Goal: Task Accomplishment & Management: Manage account settings

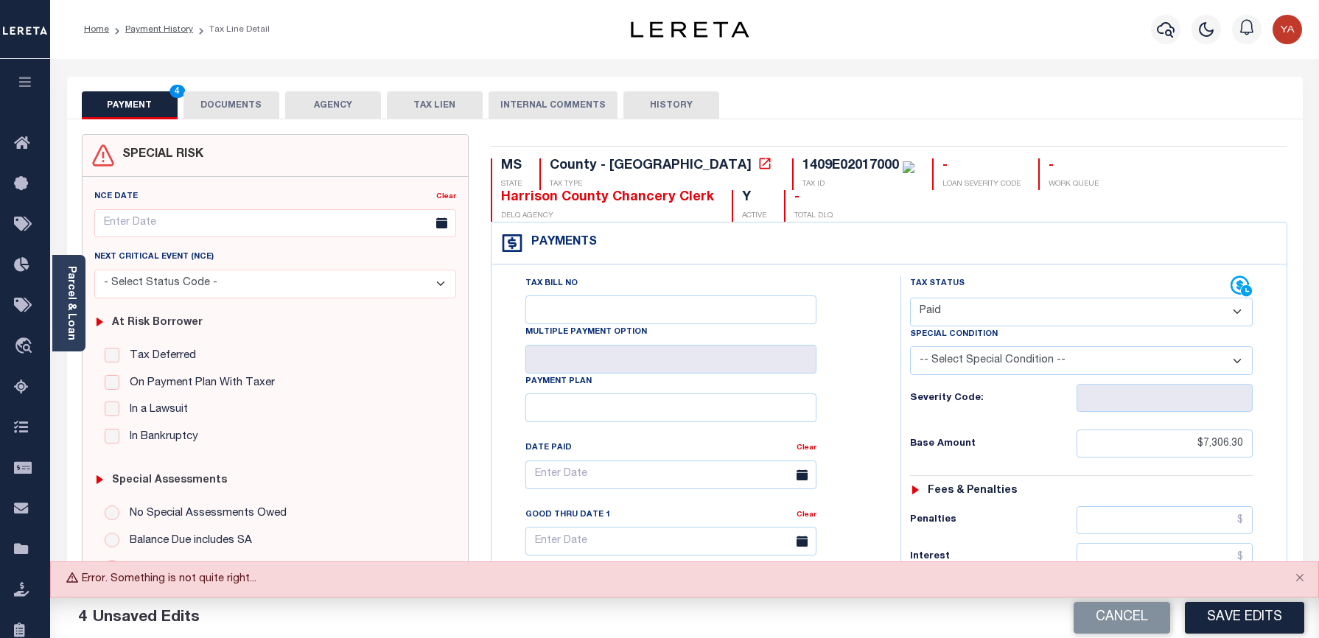
select select "PYD"
drag, startPoint x: 0, startPoint y: 0, endPoint x: 1286, endPoint y: 608, distance: 1422.7
click at [1300, 578] on button "Close" at bounding box center [1299, 578] width 37 height 32
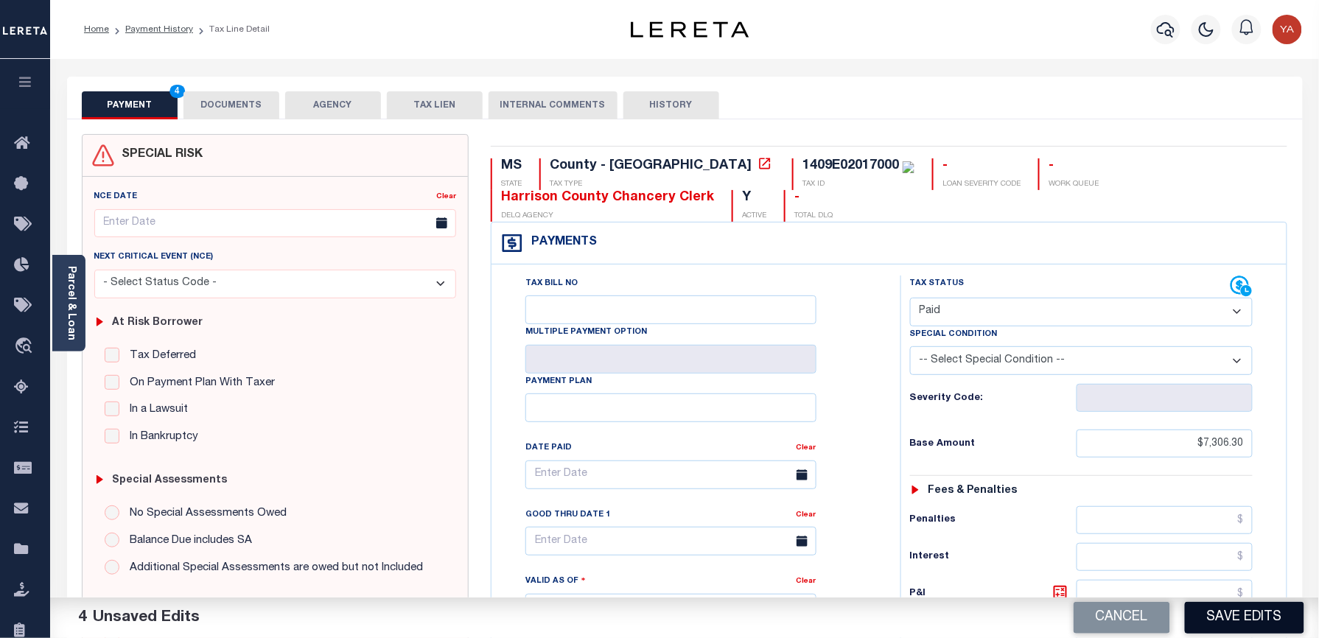
click at [1264, 620] on button "Save Edits" at bounding box center [1244, 618] width 119 height 32
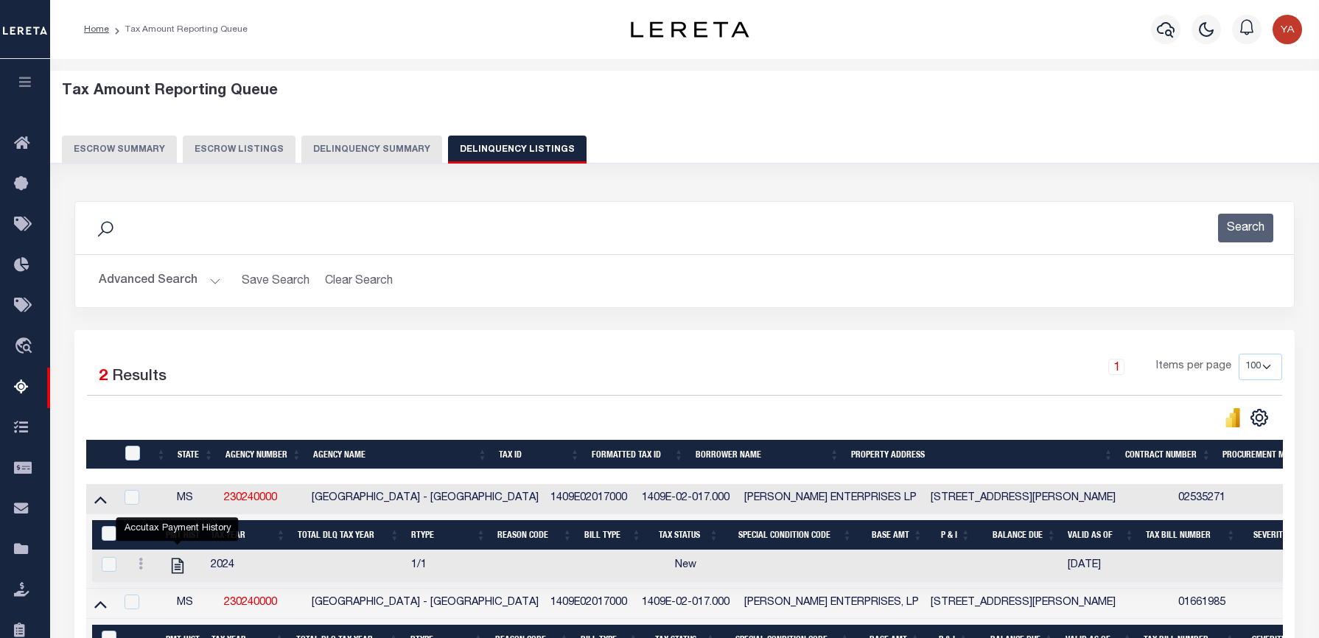
select select "100"
click at [1292, 25] on img "button" at bounding box center [1286, 29] width 29 height 29
click at [1226, 104] on span "Sign out" at bounding box center [1229, 104] width 42 height 10
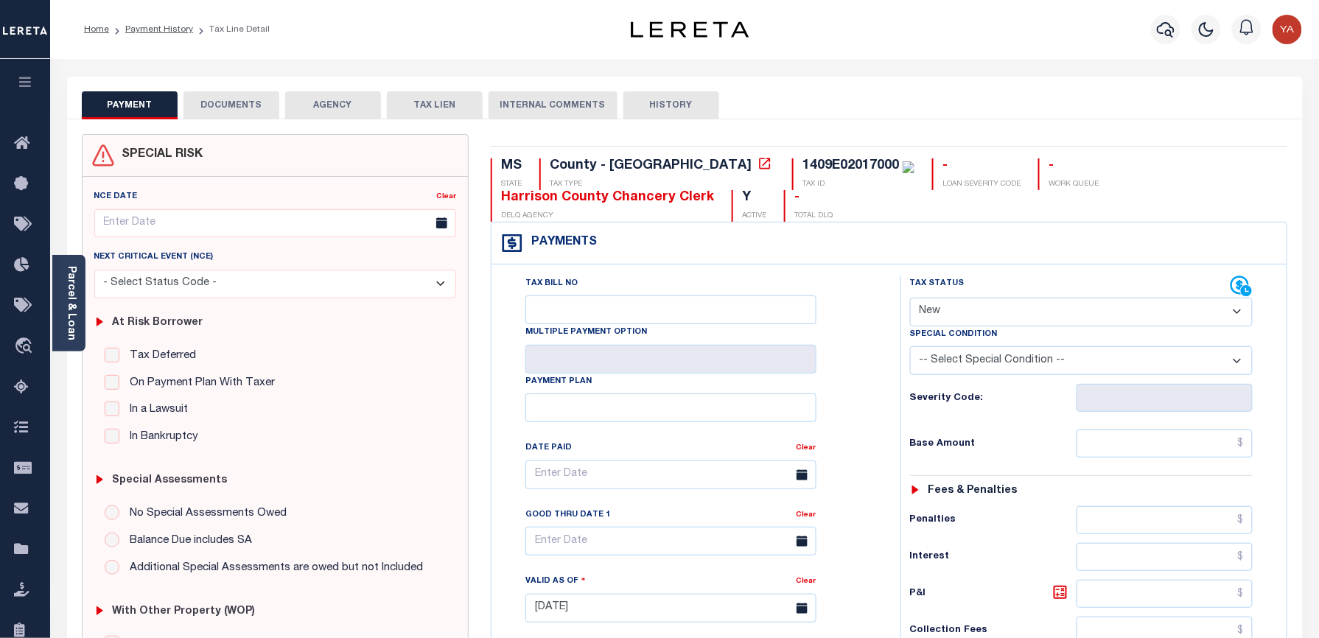
click at [964, 318] on select "- Select Status Code - Open Due/Unpaid Paid Incomplete No Tax Due Internal Refu…" at bounding box center [1081, 312] width 343 height 29
select select "PYD"
click at [910, 299] on select "- Select Status Code - Open Due/Unpaid Paid Incomplete No Tax Due Internal Refu…" at bounding box center [1081, 312] width 343 height 29
type input "[DATE]"
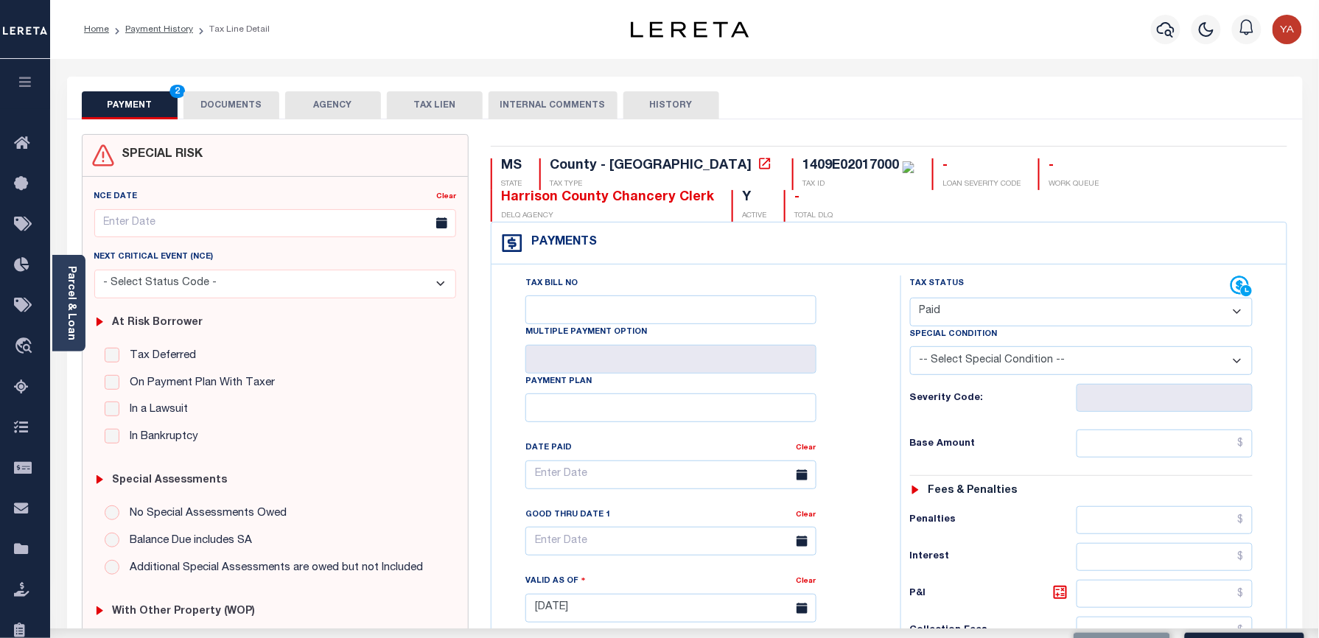
click at [846, 435] on div "Tax Bill No Multiple Payment Option Payment Plan Clear" at bounding box center [692, 482] width 372 height 413
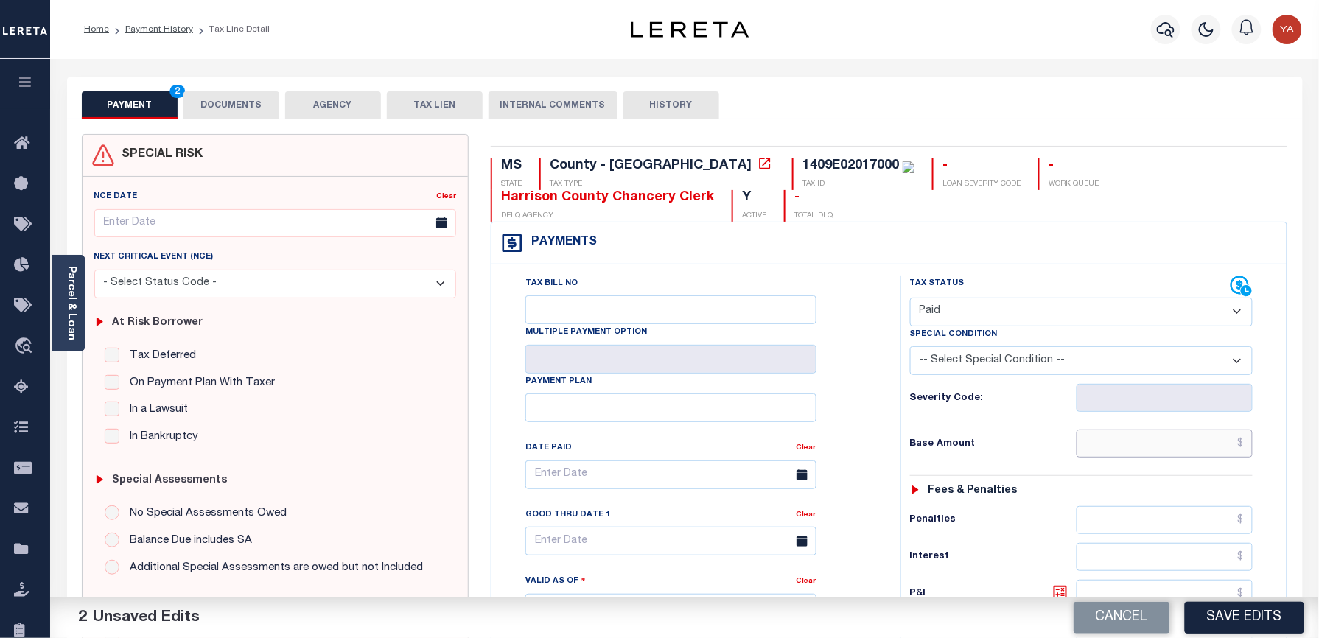
click at [1132, 449] on input "text" at bounding box center [1164, 444] width 177 height 28
paste input "7306.30"
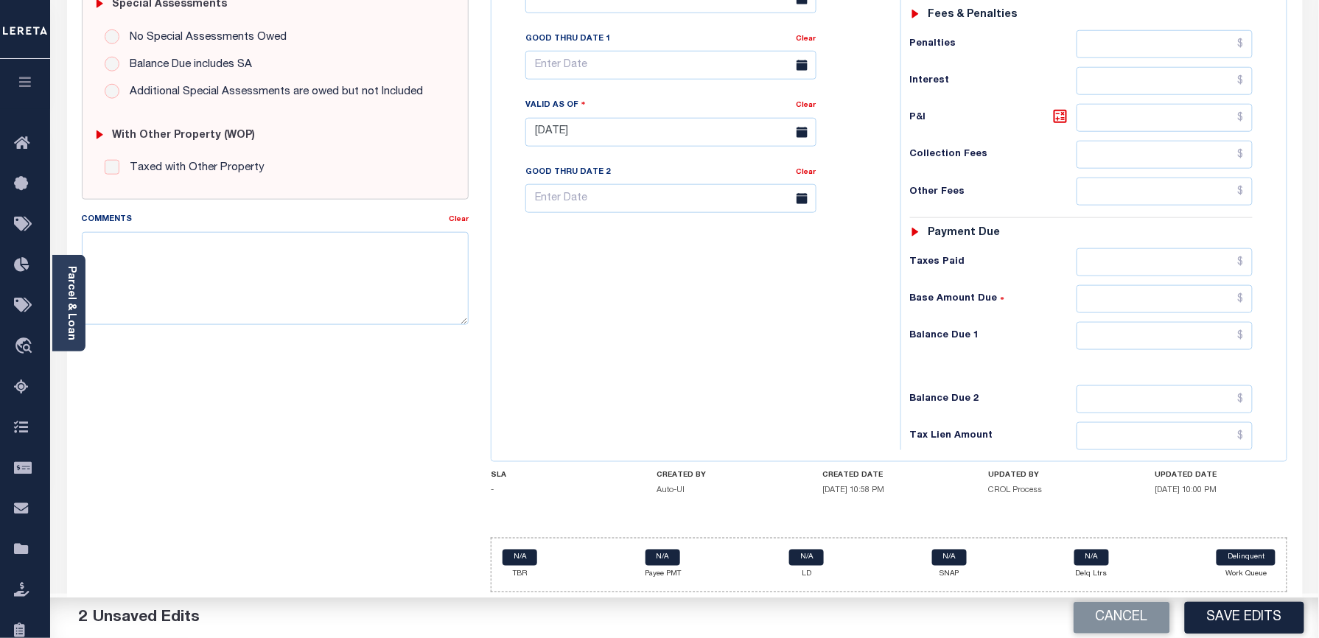
type input "$7,306.30"
click at [1142, 339] on input "text" at bounding box center [1164, 336] width 177 height 28
type input "$0.00"
drag, startPoint x: 802, startPoint y: 312, endPoint x: 705, endPoint y: 334, distance: 99.6
click at [802, 312] on div "Tax Bill No Multiple Payment Option Payment Plan Clear" at bounding box center [692, 125] width 394 height 651
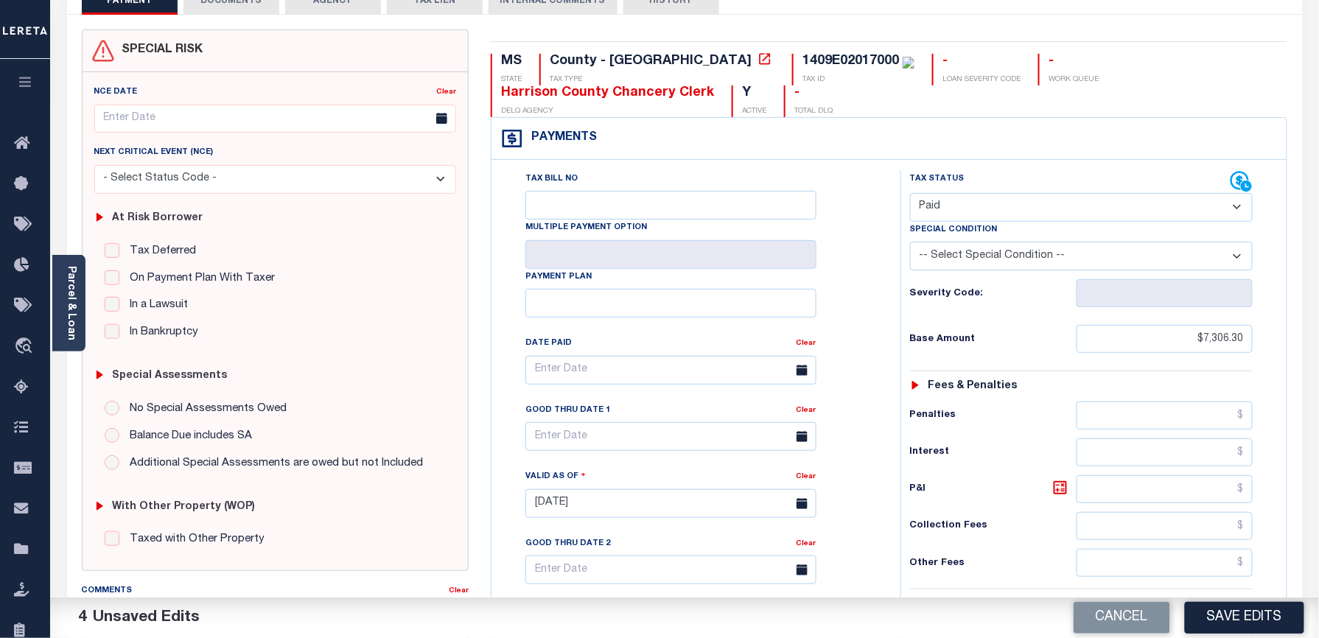
scroll to position [0, 0]
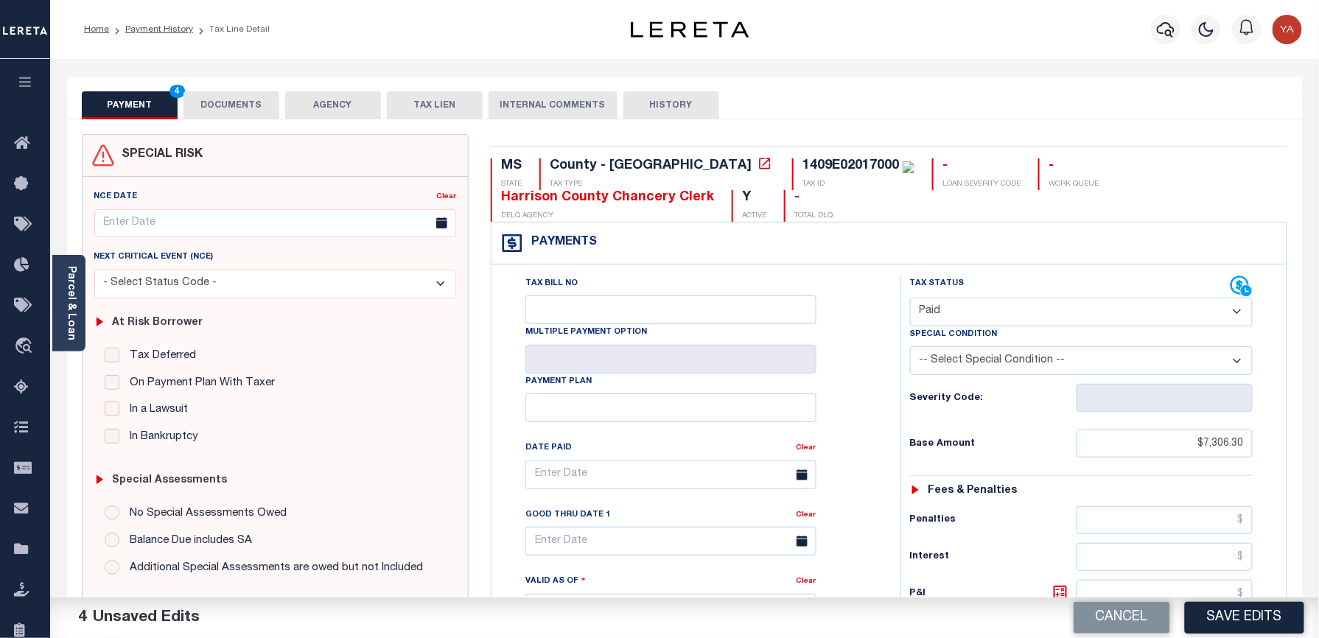
click at [253, 101] on button "DOCUMENTS" at bounding box center [231, 105] width 96 height 28
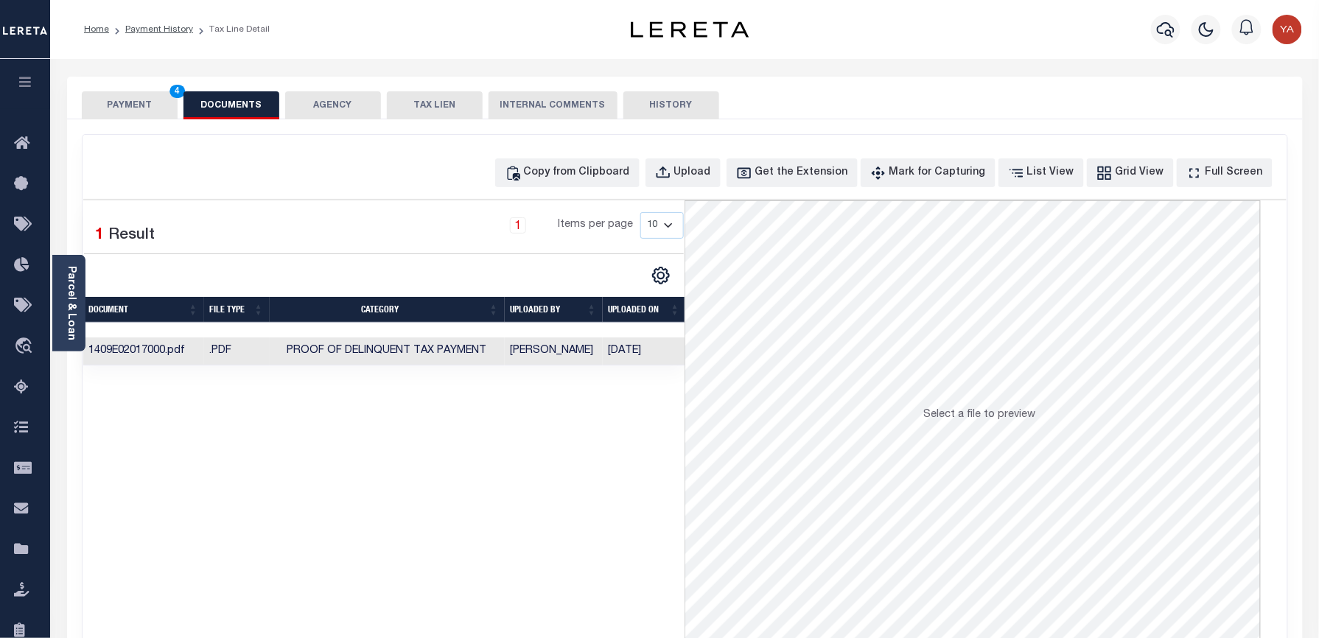
click at [142, 88] on div "PAYMENT 4 DOCUMENTS AGENCY DELINQUENT PAYEE TAX LIEN" at bounding box center [685, 98] width 1236 height 43
click at [155, 104] on button "PAYMENT 4" at bounding box center [130, 105] width 96 height 28
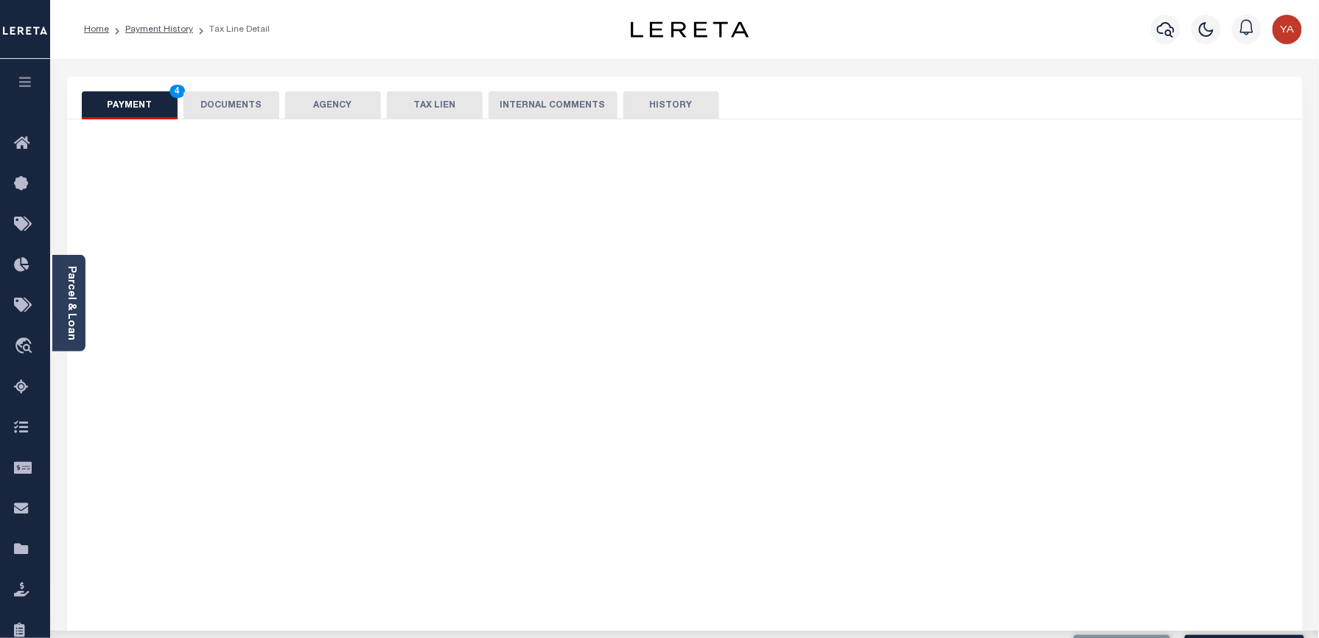
click at [337, 31] on div "Home Payment History Tax Line Detail" at bounding box center [329, 29] width 515 height 31
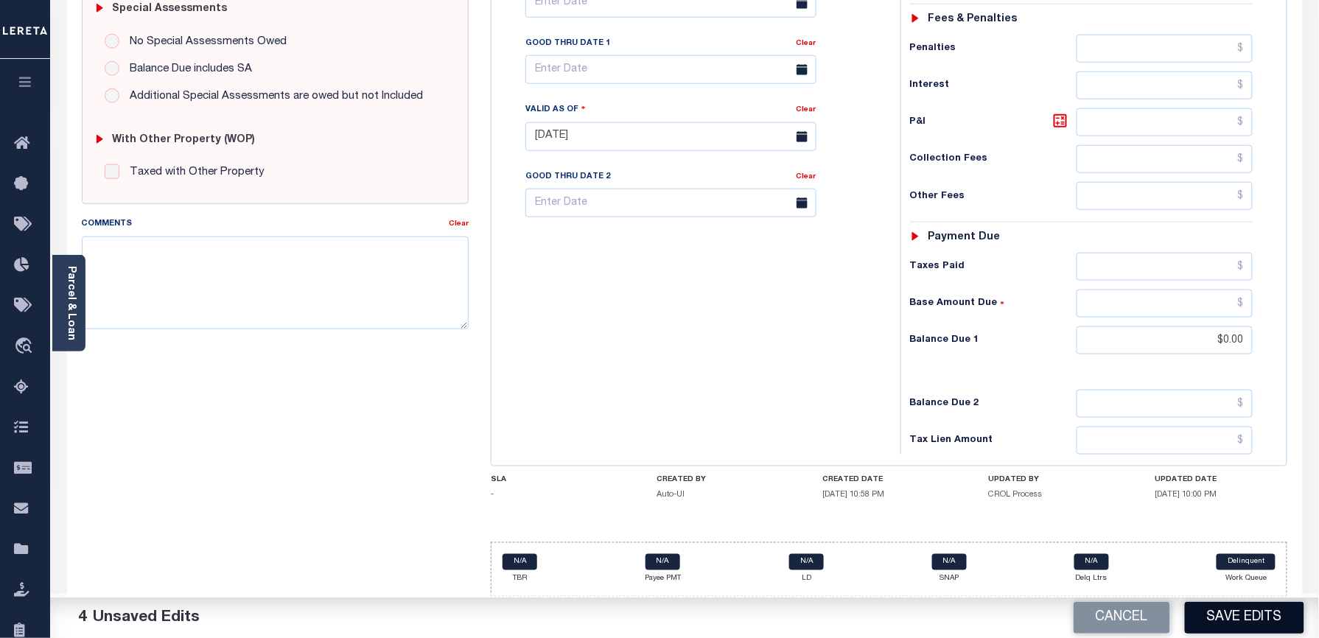
click at [1245, 620] on button "Save Edits" at bounding box center [1244, 618] width 119 height 32
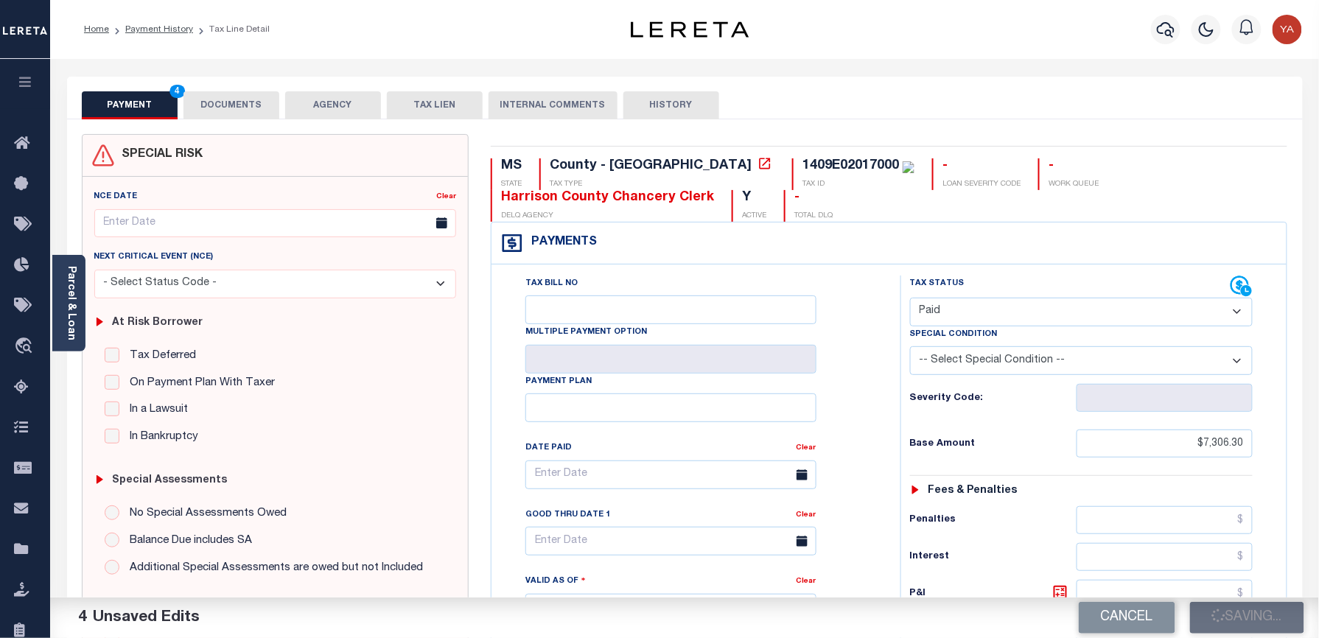
click at [227, 102] on button "DOCUMENTS" at bounding box center [231, 105] width 96 height 28
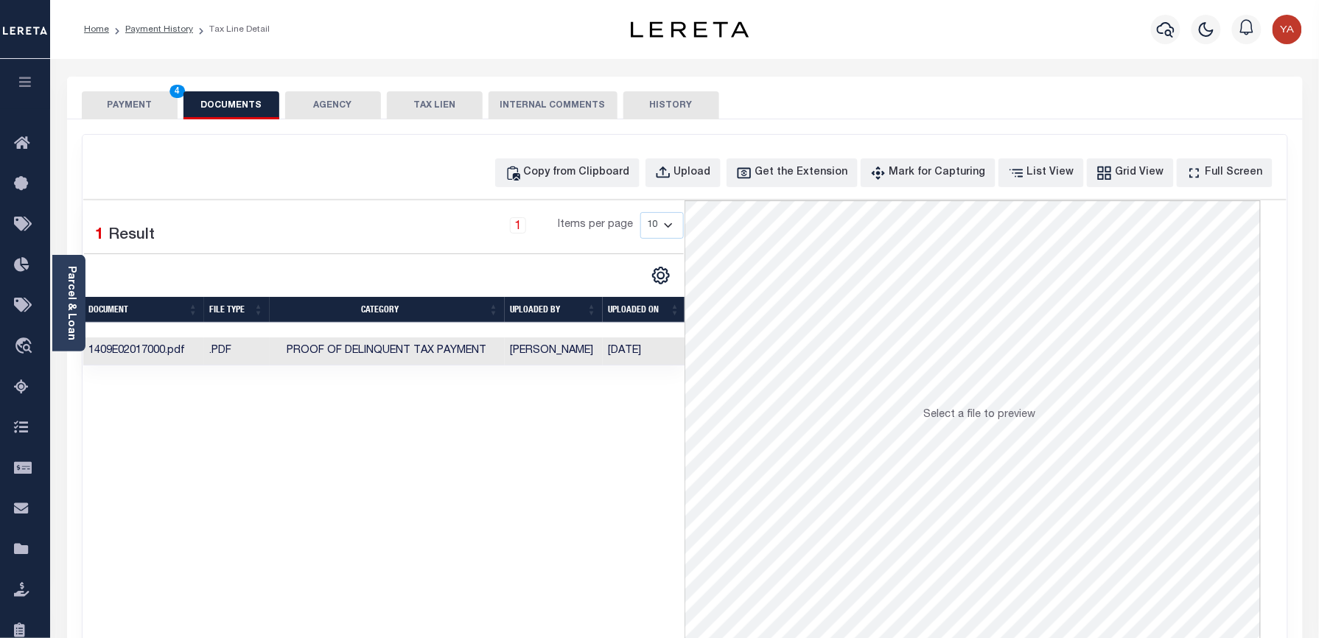
click at [150, 98] on button "PAYMENT 4" at bounding box center [130, 105] width 96 height 28
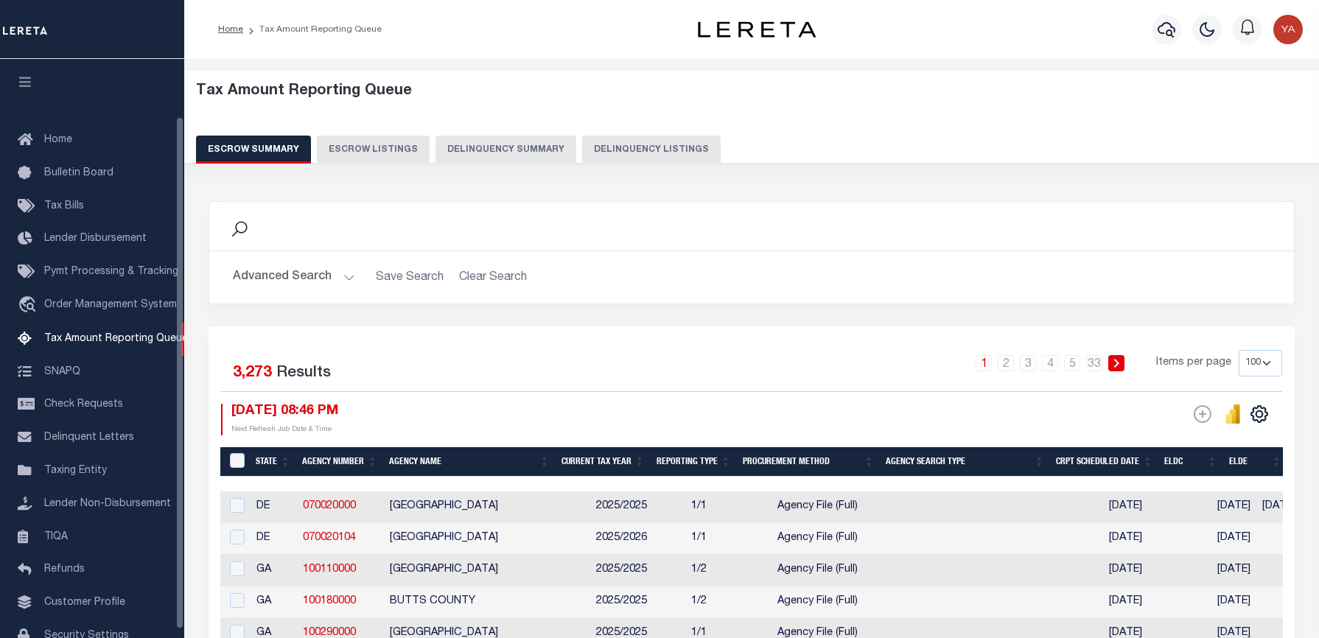
select select "100"
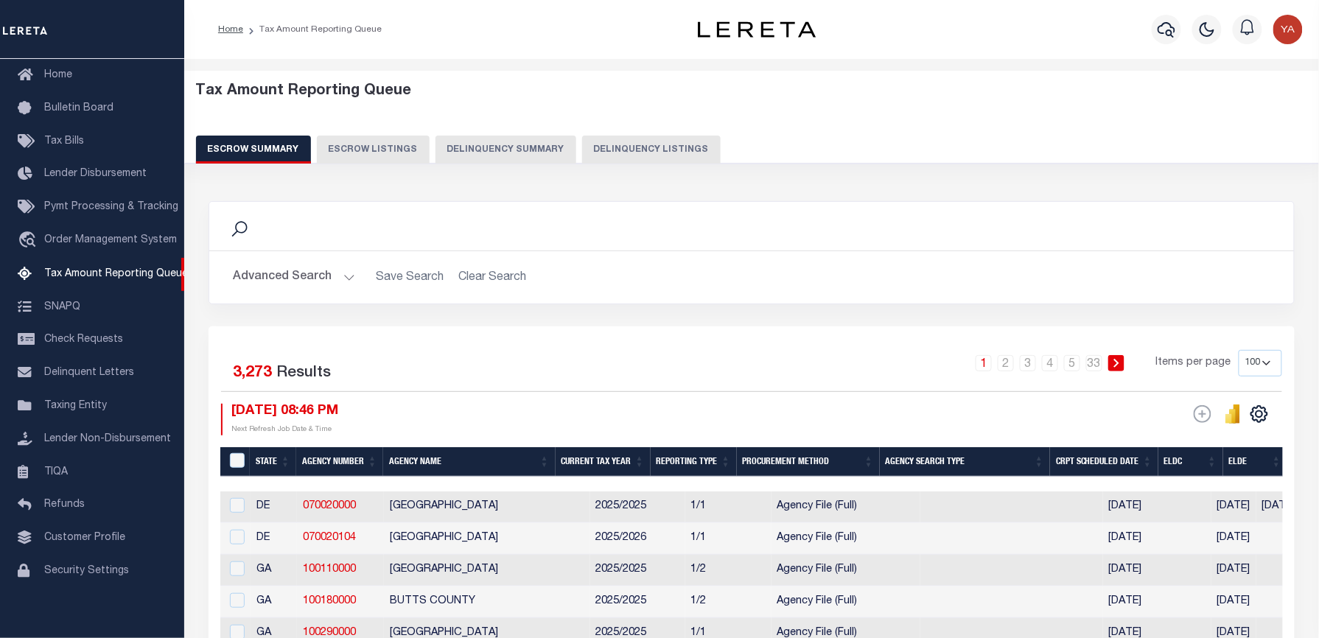
click at [607, 148] on button "Delinquency Listings" at bounding box center [651, 150] width 139 height 28
select select "MS"
select select "100"
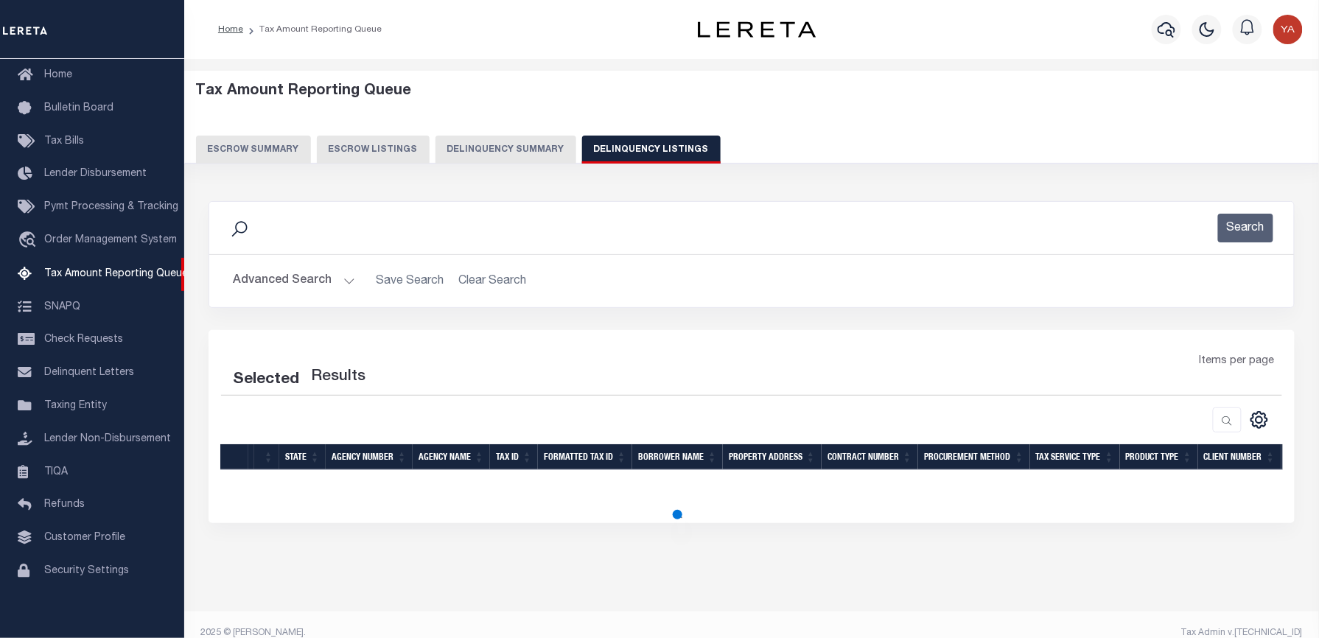
select select "100"
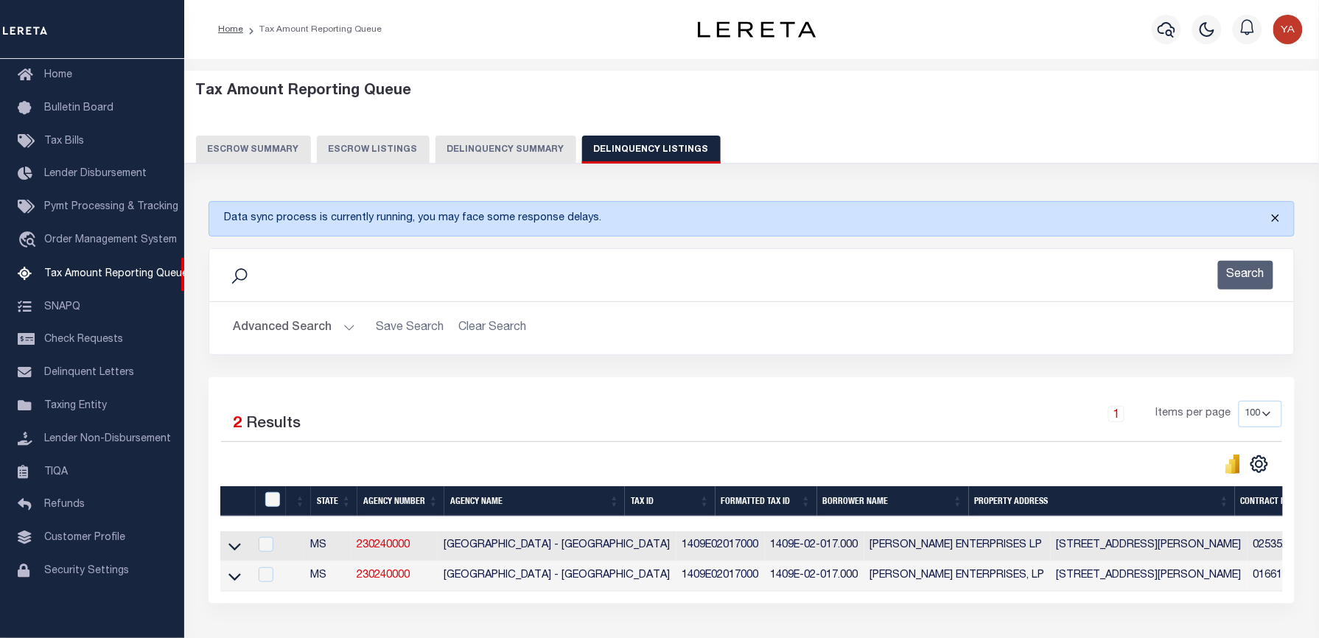
click at [1278, 216] on button "Close" at bounding box center [1275, 218] width 37 height 32
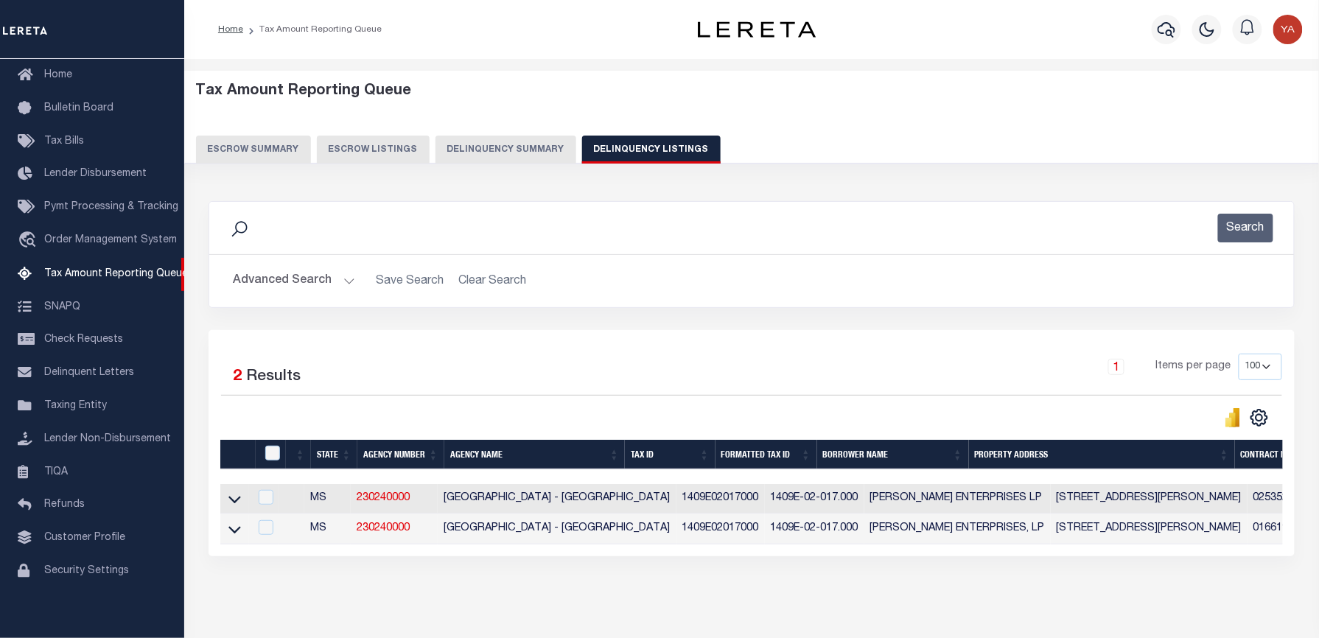
click at [343, 281] on button "Advanced Search" at bounding box center [294, 281] width 122 height 29
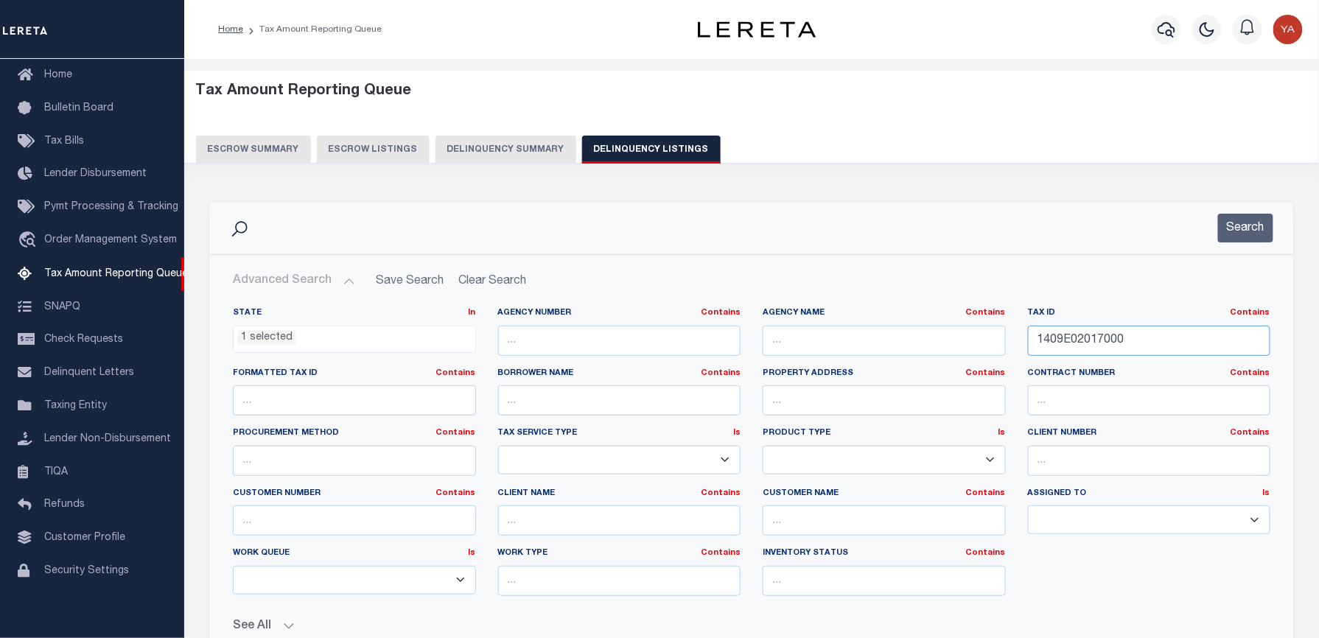
drag, startPoint x: 1140, startPoint y: 340, endPoint x: 981, endPoint y: 346, distance: 159.3
click at [981, 346] on div "State In In AK AL AR AZ CA CO CT DC DE FL GA GU HI IA ID IL IN KS KY LA MA MD M…" at bounding box center [751, 457] width 1059 height 301
click at [1222, 236] on button "Search" at bounding box center [1245, 228] width 55 height 29
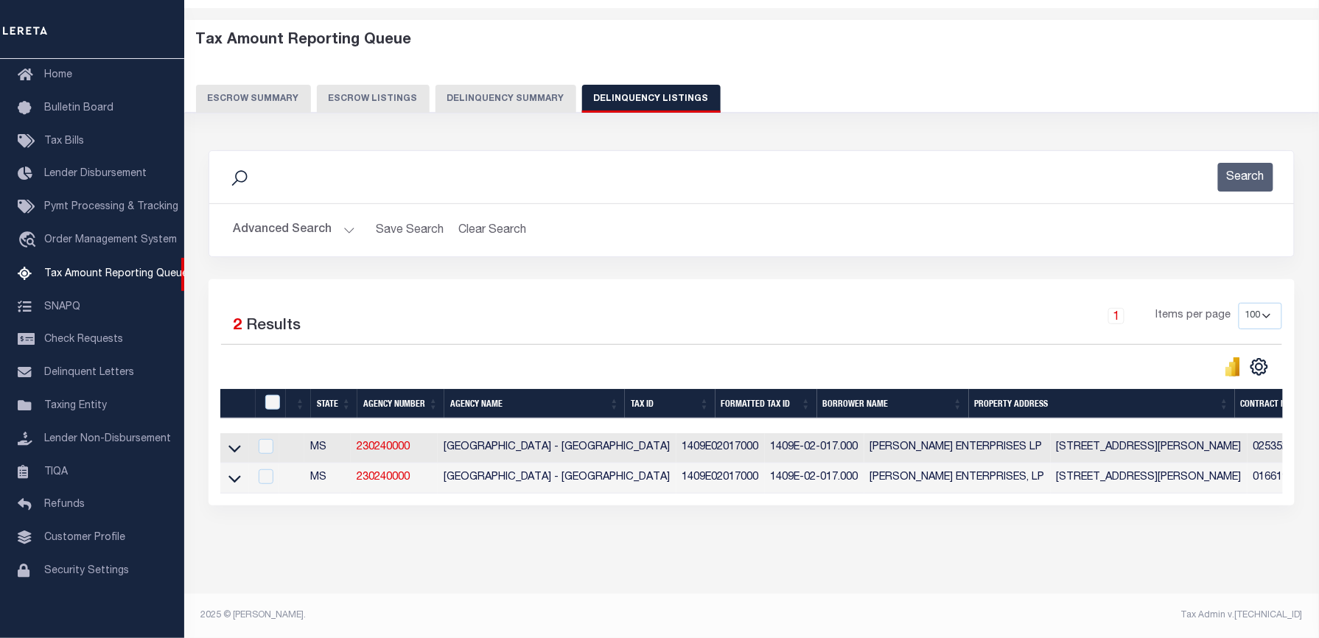
click at [732, 538] on div "Search Advanced Search Save Search Clear Search tblassign_wrapper_dynamictable_…" at bounding box center [752, 343] width 1106 height 414
drag, startPoint x: 234, startPoint y: 436, endPoint x: 1153, endPoint y: 38, distance: 1001.8
click at [234, 441] on icon at bounding box center [234, 448] width 13 height 15
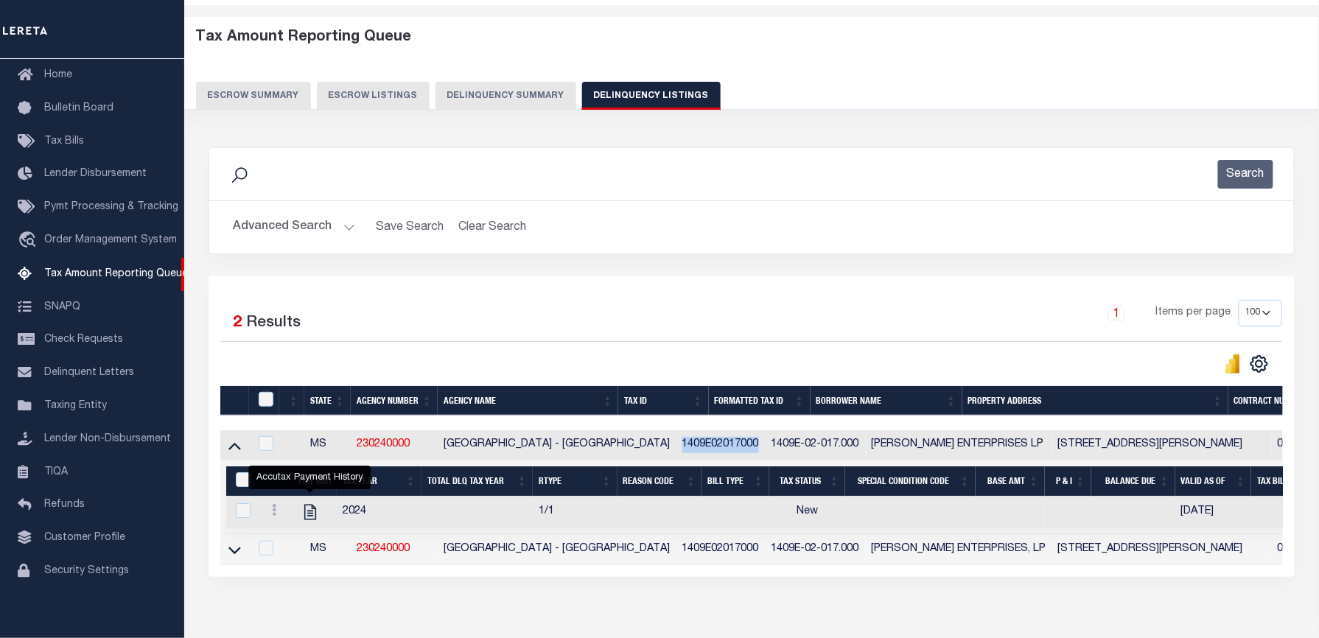
scroll to position [141, 0]
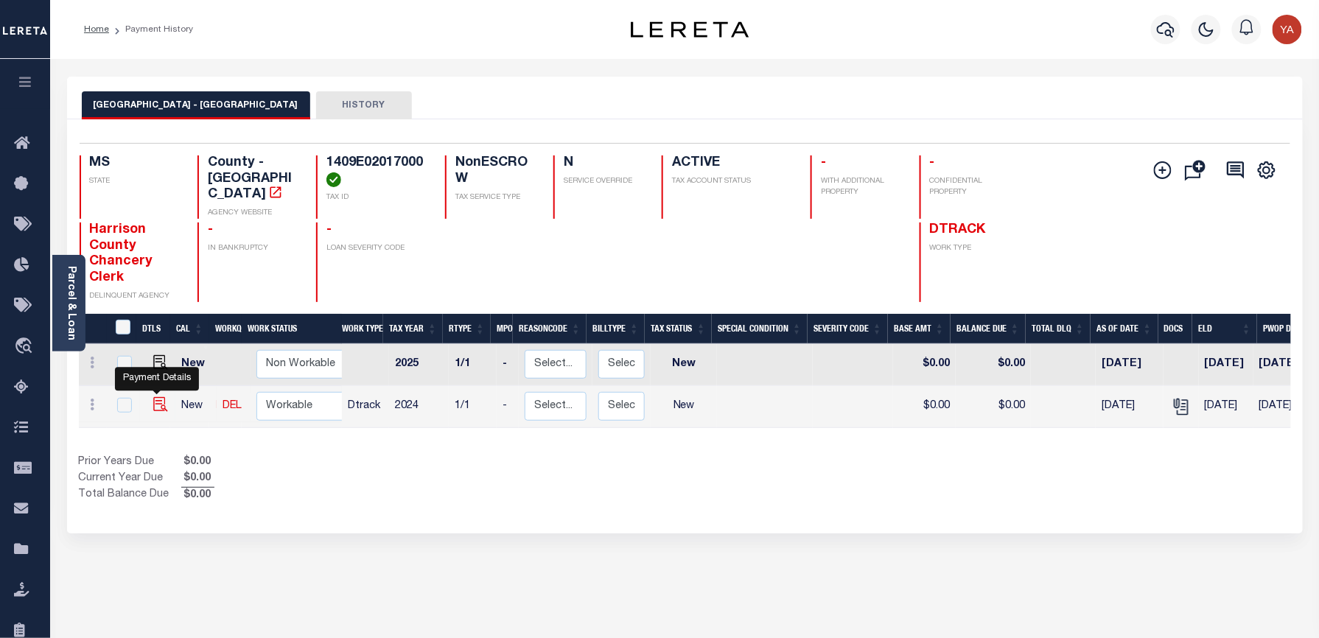
click at [153, 397] on img "" at bounding box center [160, 404] width 15 height 15
checkbox input "true"
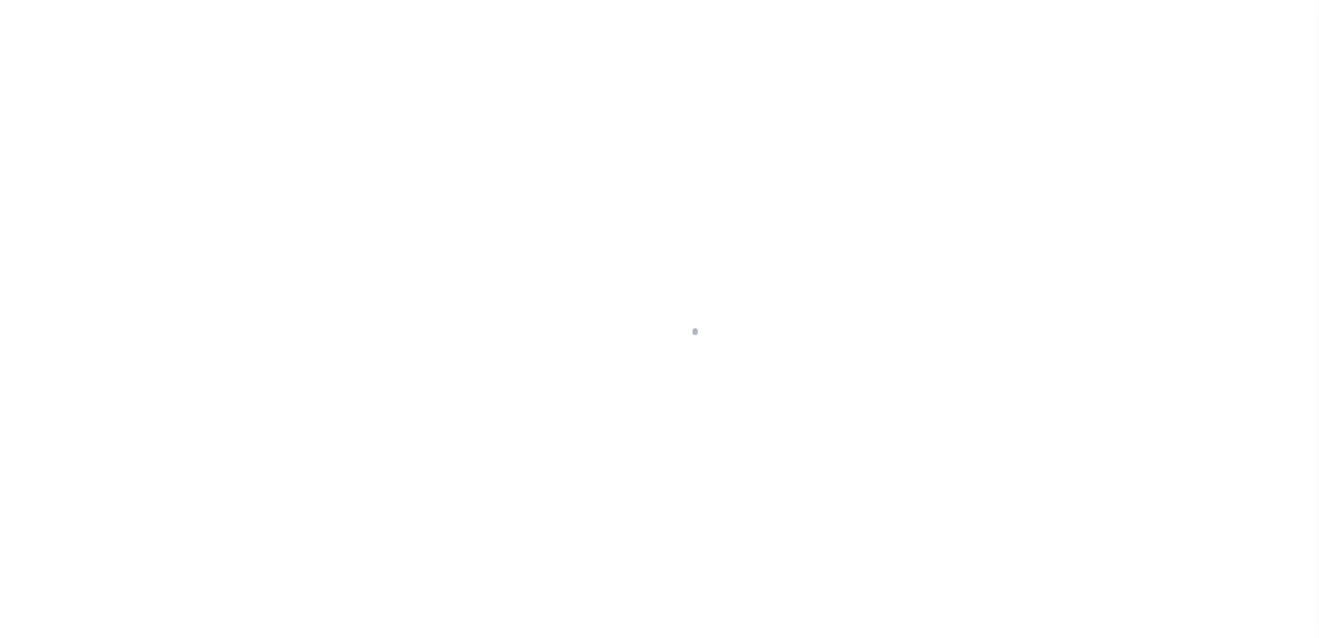
checkbox input "false"
type input "[DATE]"
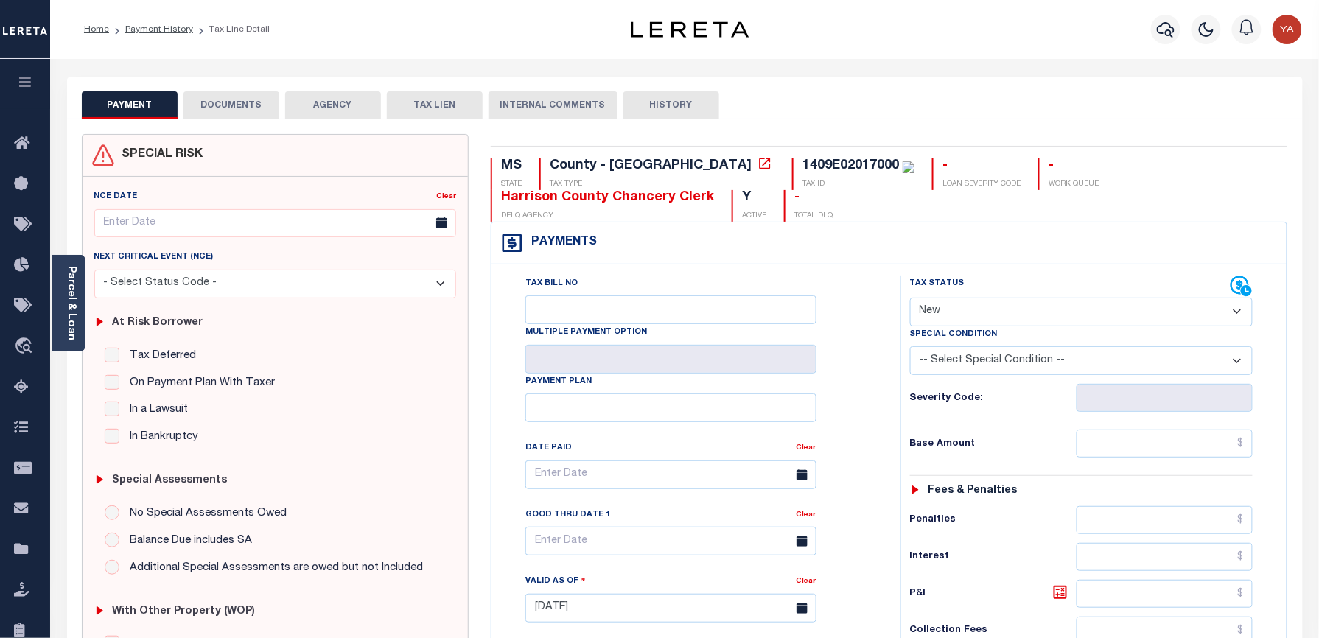
click at [1006, 314] on select "- Select Status Code - Open Due/Unpaid Paid Incomplete No Tax Due Internal Refu…" at bounding box center [1081, 312] width 343 height 29
select select "PYD"
click at [910, 299] on select "- Select Status Code - Open Due/Unpaid Paid Incomplete No Tax Due Internal Refu…" at bounding box center [1081, 312] width 343 height 29
type input "[DATE]"
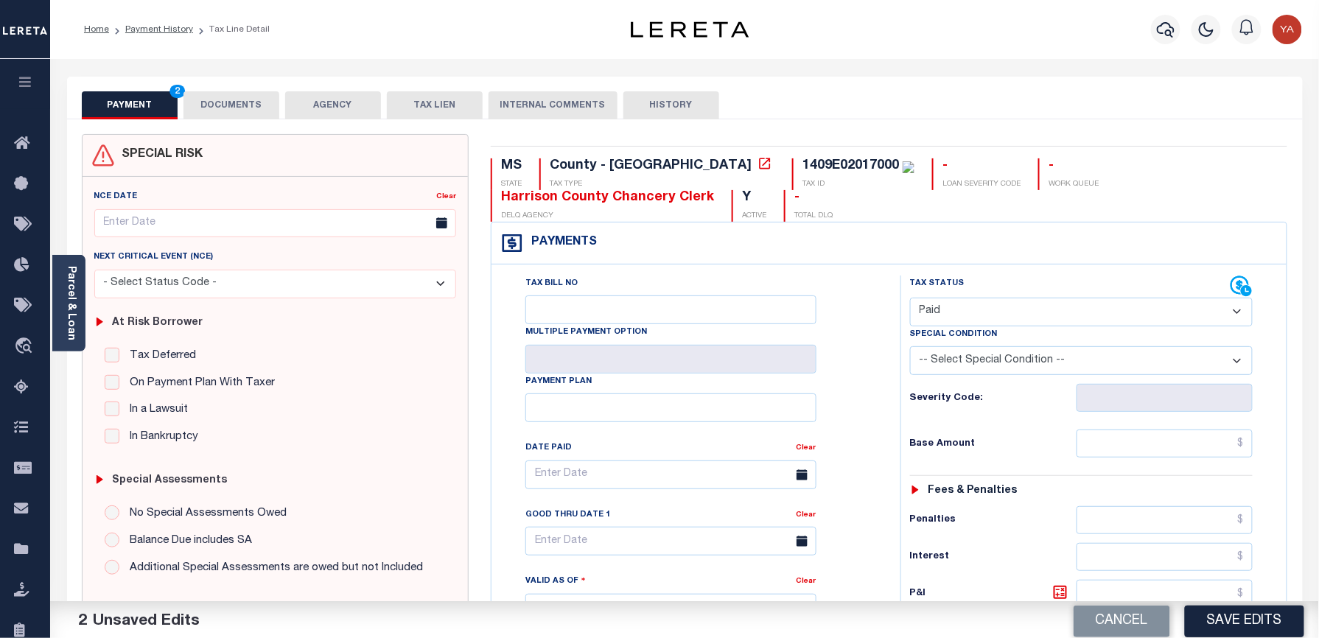
click at [877, 454] on div "Tax Bill No Multiple Payment Option Payment Plan Clear" at bounding box center [692, 482] width 372 height 413
click at [1109, 452] on input "text" at bounding box center [1164, 444] width 177 height 28
paste input "7306.30"
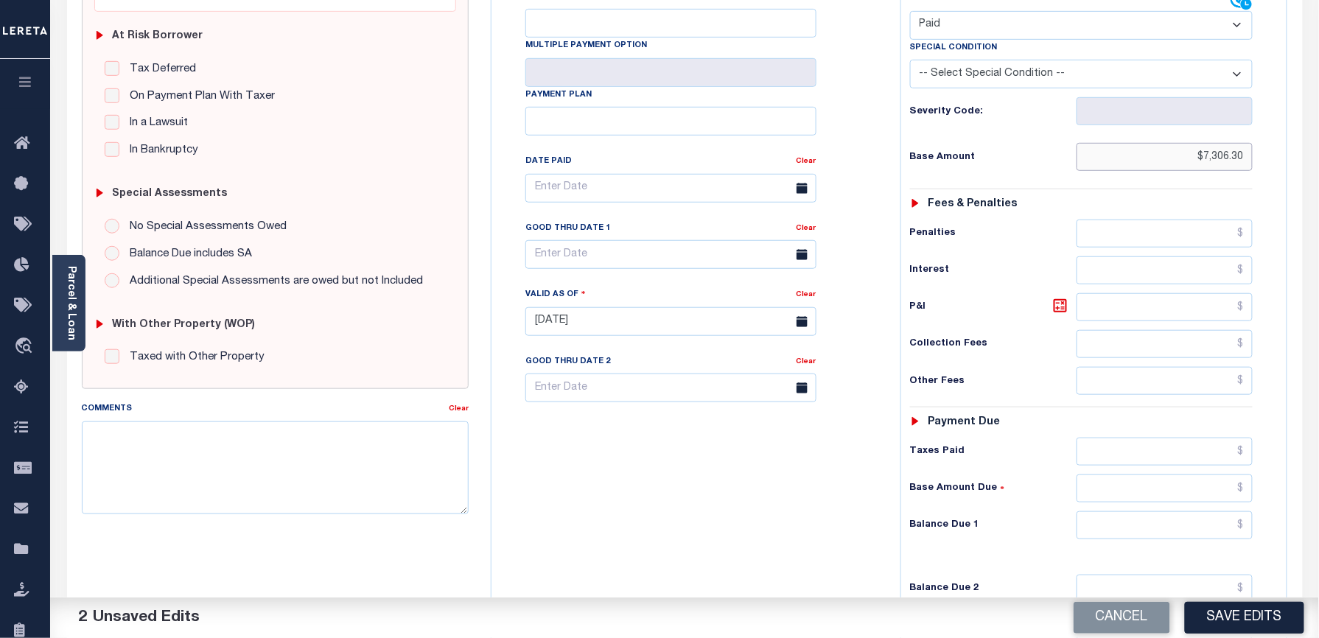
scroll to position [487, 0]
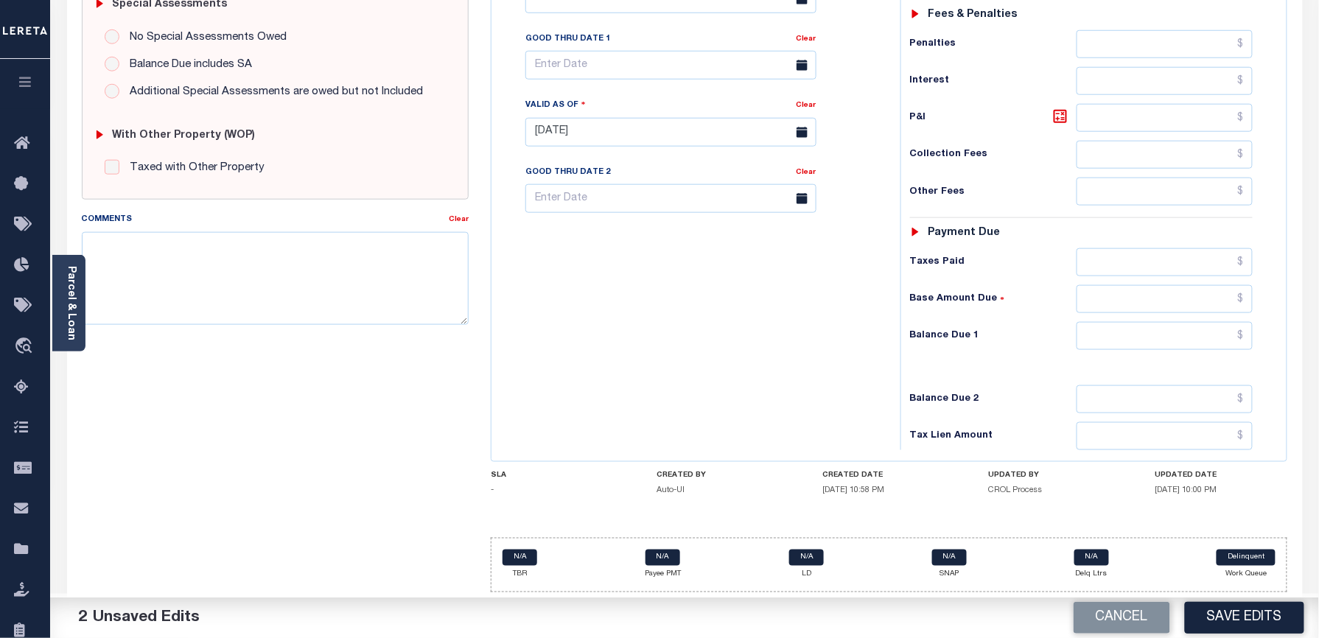
type input "$7,306.30"
drag, startPoint x: 1110, startPoint y: 334, endPoint x: 1014, endPoint y: 332, distance: 95.1
click at [1110, 334] on input "text" at bounding box center [1164, 336] width 177 height 28
type input "$0.00"
drag, startPoint x: 830, startPoint y: 332, endPoint x: 770, endPoint y: 323, distance: 60.3
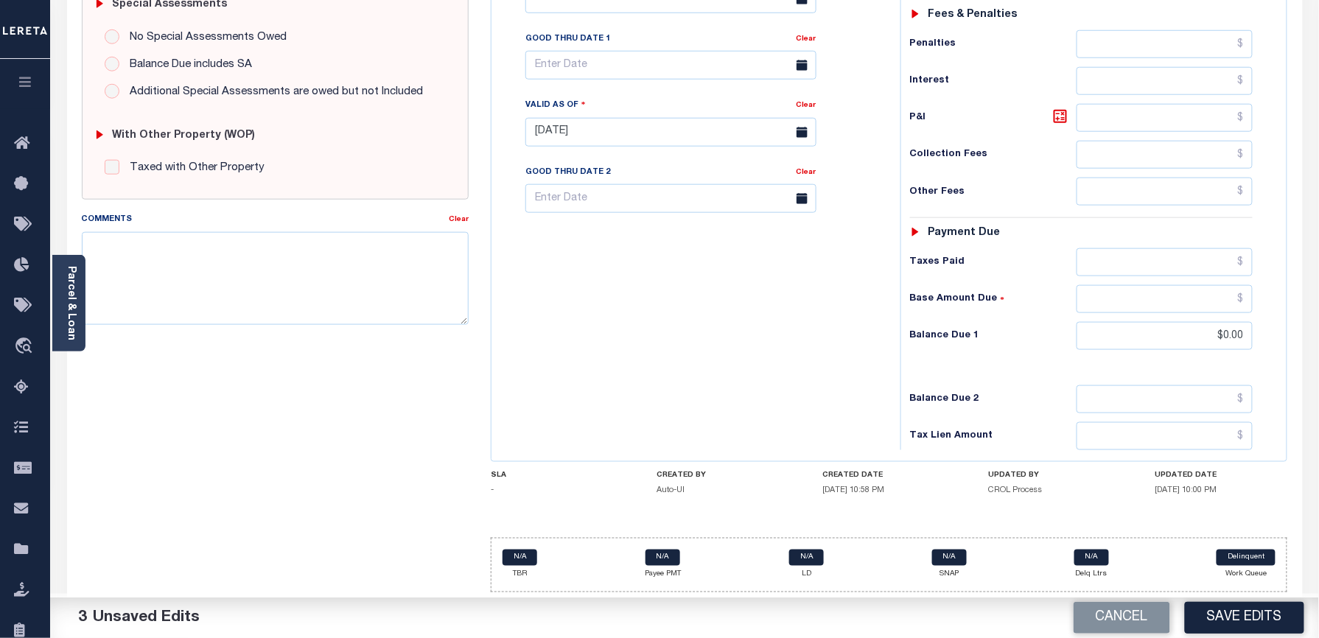
click at [830, 332] on div "Tax Bill No Multiple Payment Option Payment Plan Clear" at bounding box center [692, 125] width 394 height 651
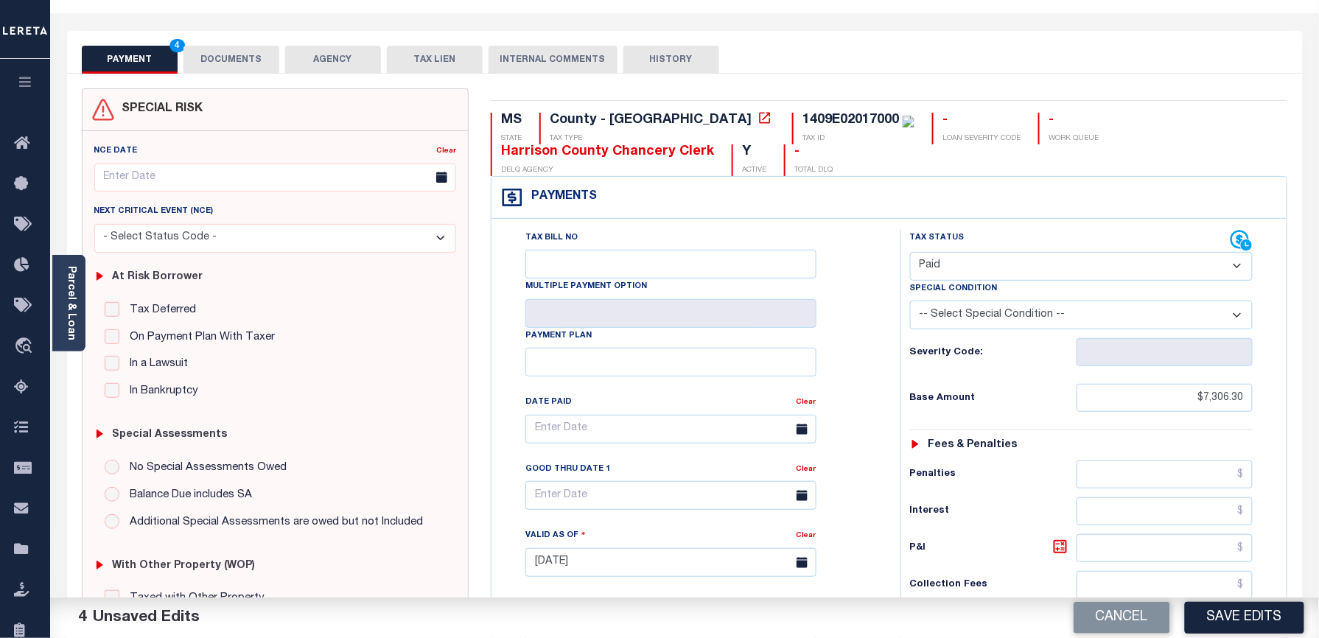
scroll to position [0, 0]
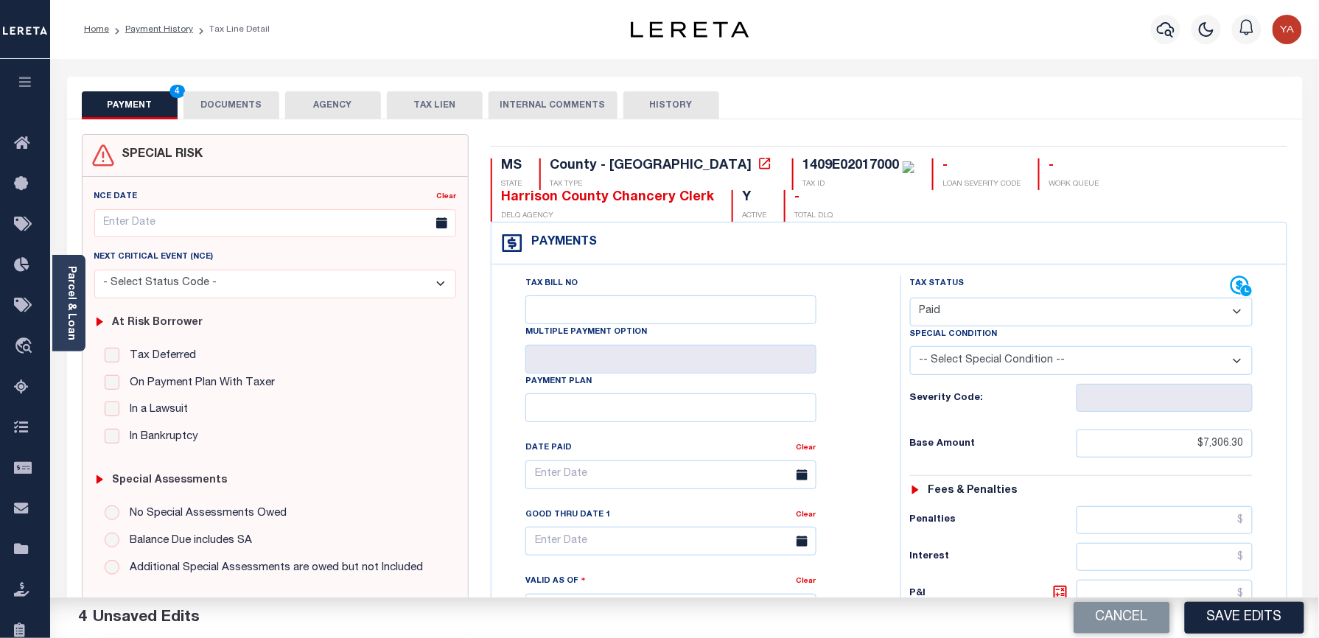
click at [802, 175] on div "1409E02017000" at bounding box center [858, 166] width 112 height 16
copy div "1409E02017000"
click at [125, 101] on button "PAYMENT 4" at bounding box center [130, 105] width 96 height 28
click at [351, 46] on div "Home Payment History Tax Line Detail" at bounding box center [684, 29] width 1269 height 59
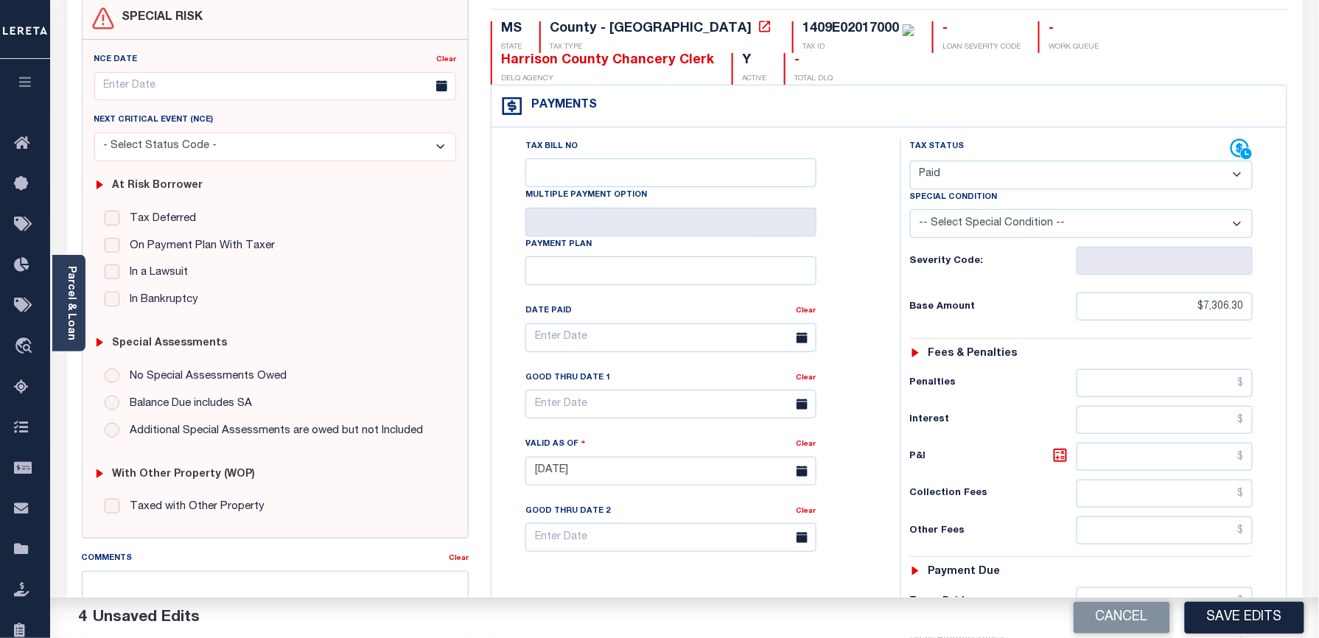
scroll to position [487, 0]
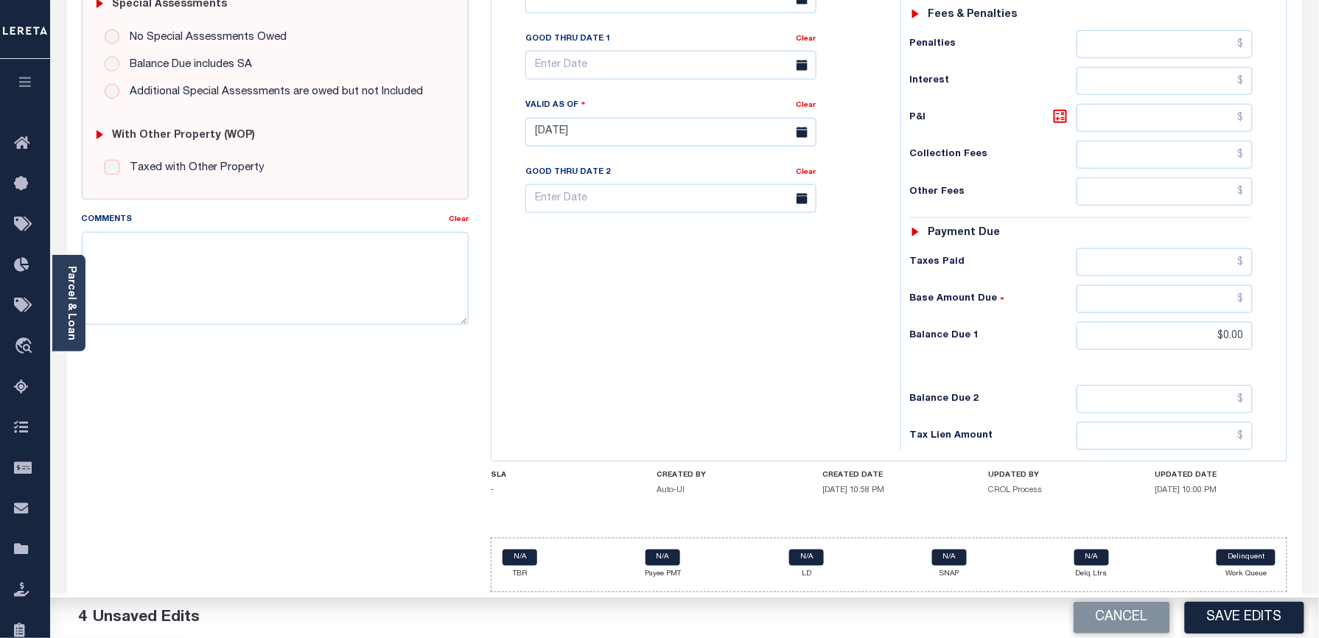
click at [1230, 614] on button "Save Edits" at bounding box center [1244, 618] width 119 height 32
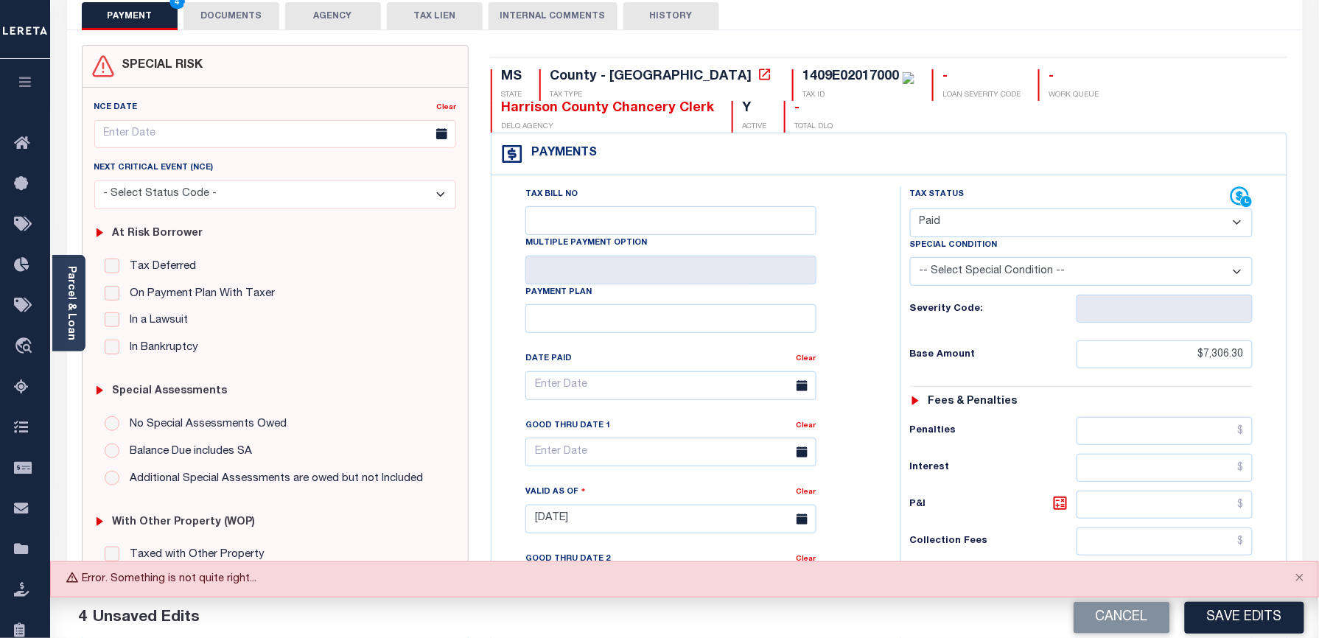
scroll to position [0, 0]
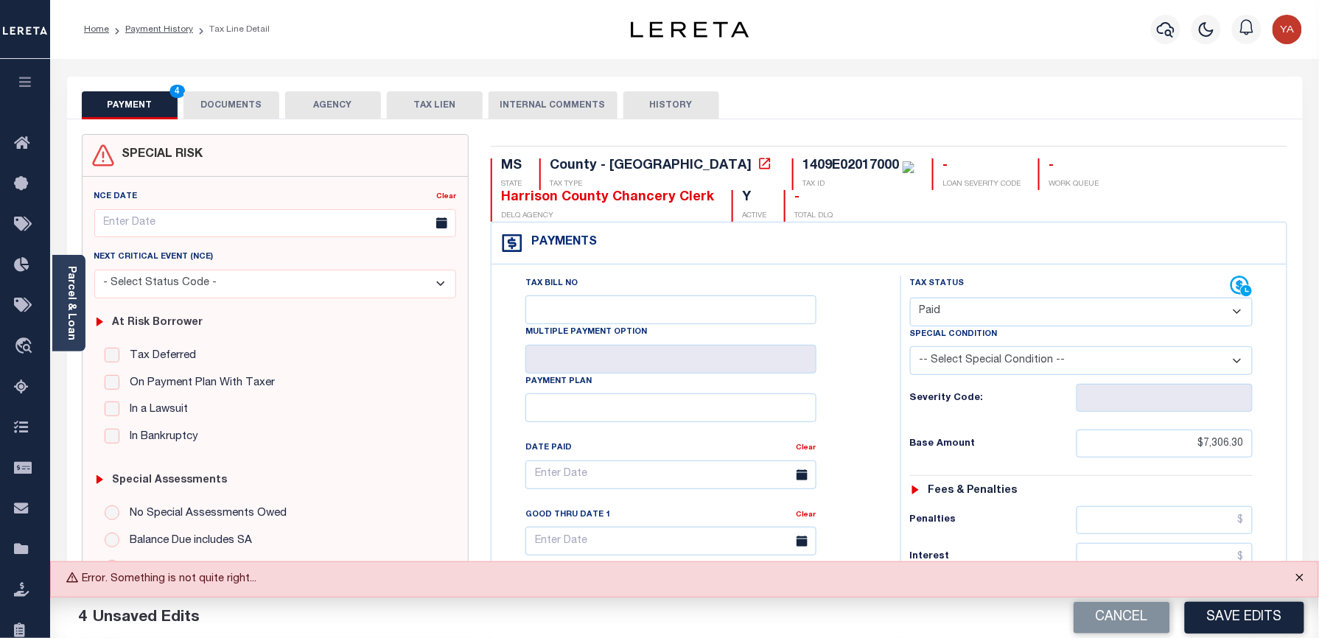
click at [1303, 578] on button "Close" at bounding box center [1299, 578] width 37 height 32
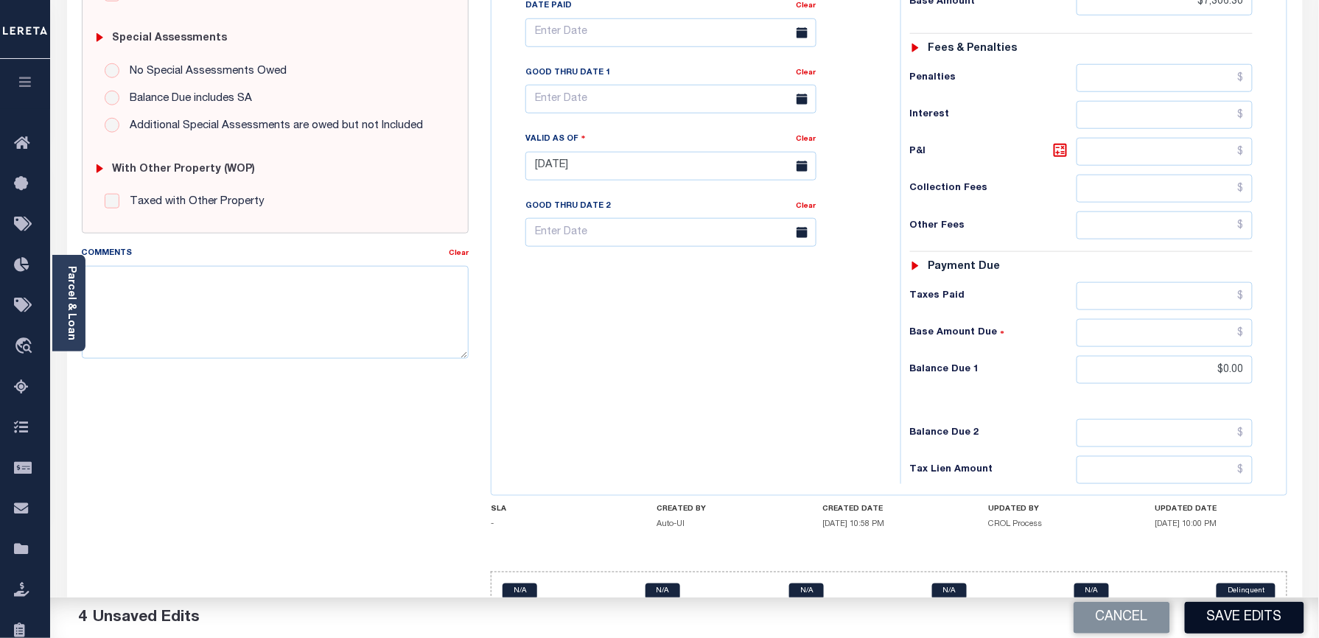
scroll to position [487, 0]
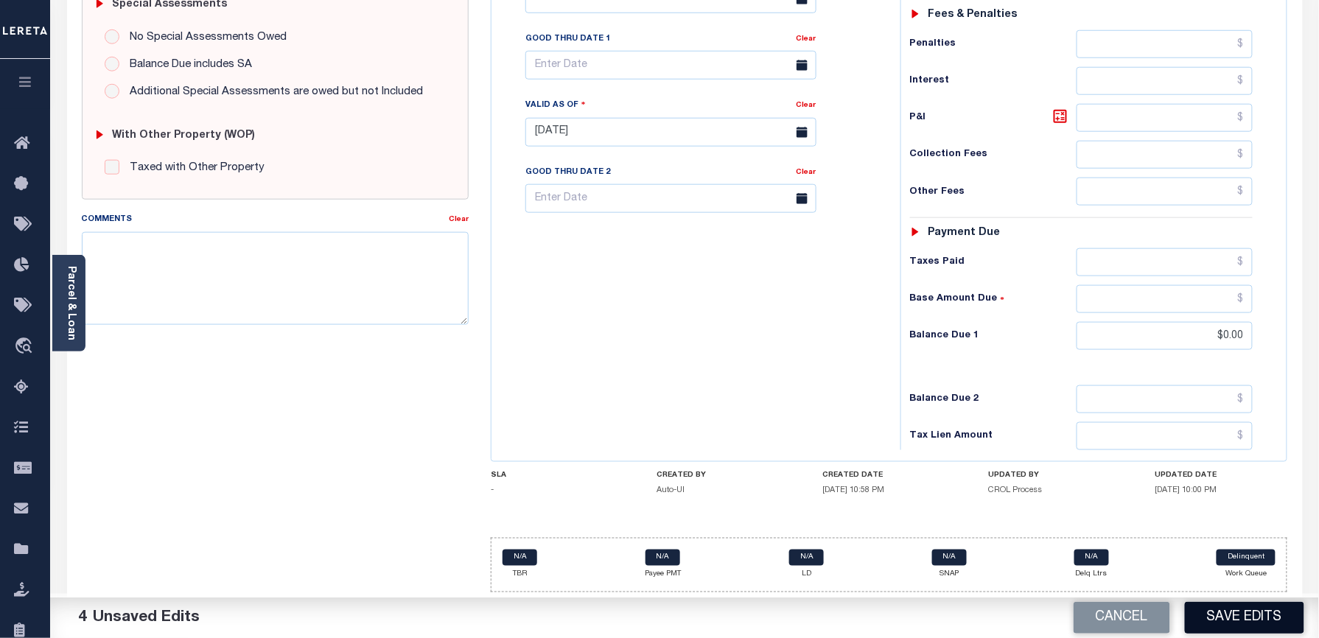
click at [1229, 628] on button "Save Edits" at bounding box center [1244, 618] width 119 height 32
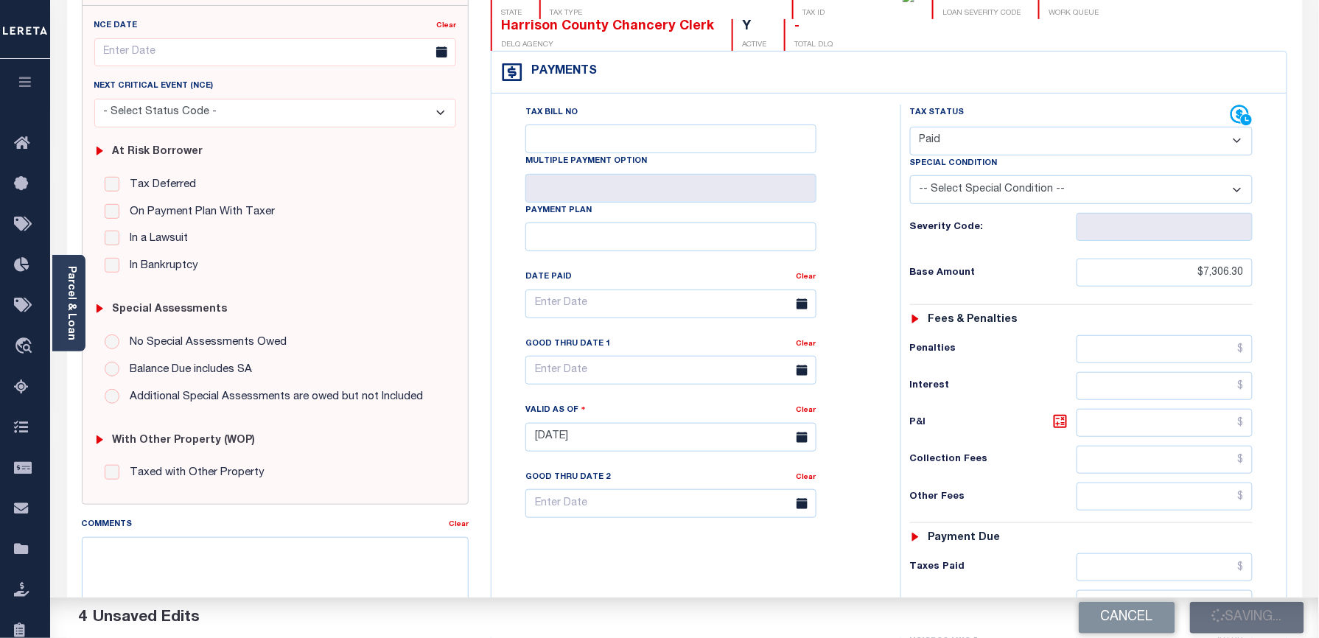
scroll to position [0, 0]
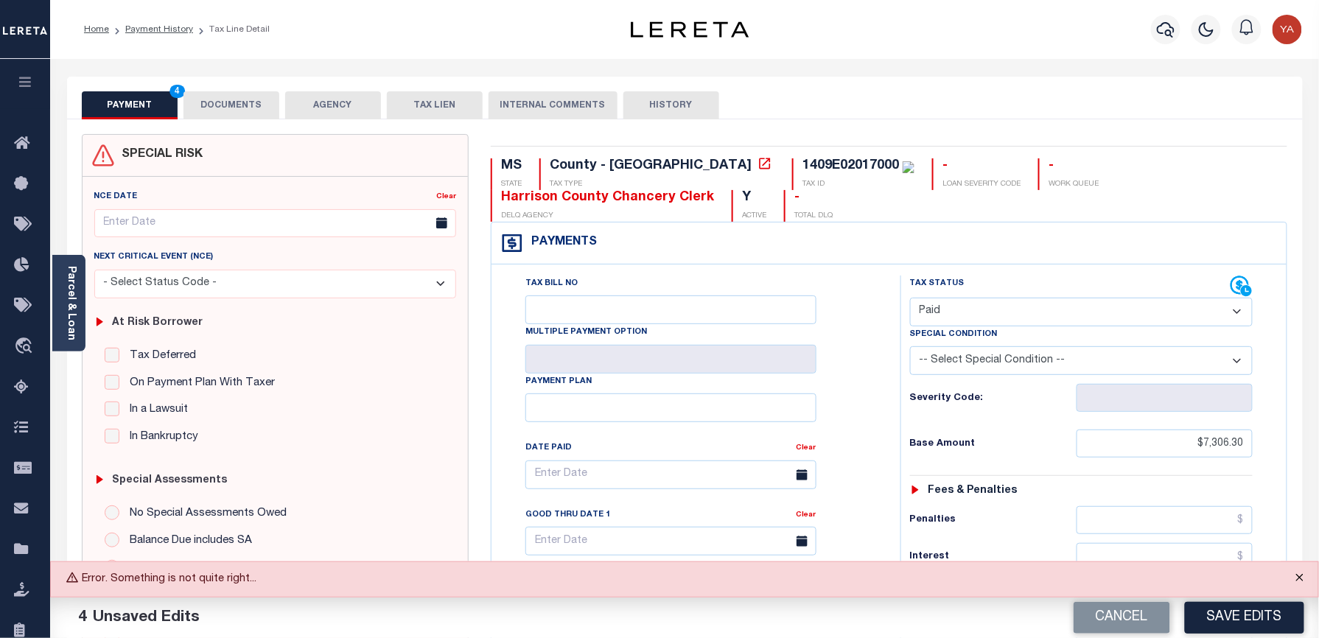
click at [1303, 582] on button "Close" at bounding box center [1299, 578] width 37 height 32
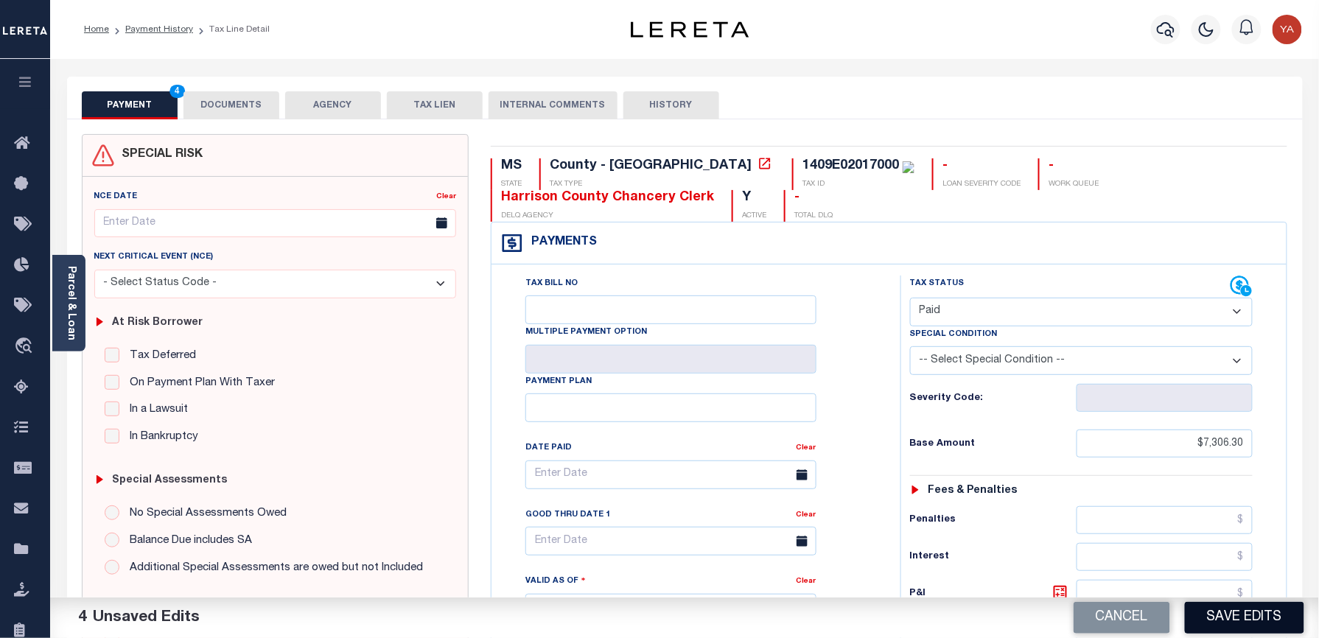
click at [1238, 629] on button "Save Edits" at bounding box center [1244, 618] width 119 height 32
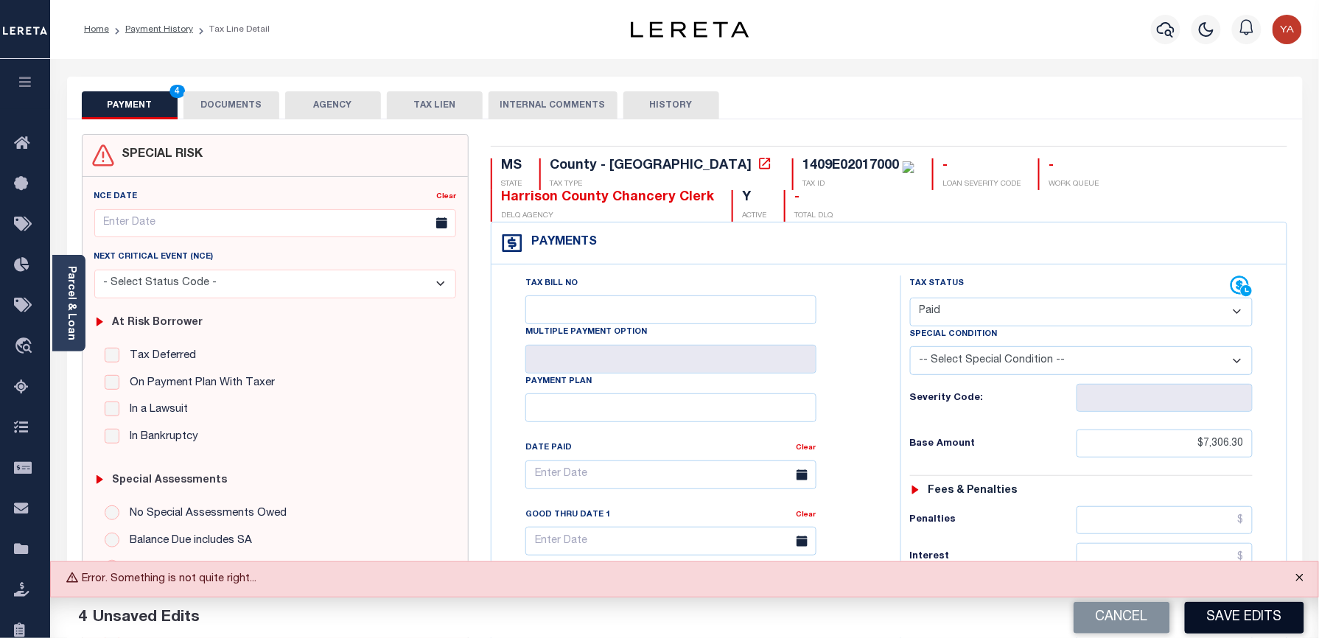
drag, startPoint x: 1294, startPoint y: 576, endPoint x: 1289, endPoint y: 609, distance: 32.8
click at [1294, 576] on button "Close" at bounding box center [1299, 578] width 37 height 32
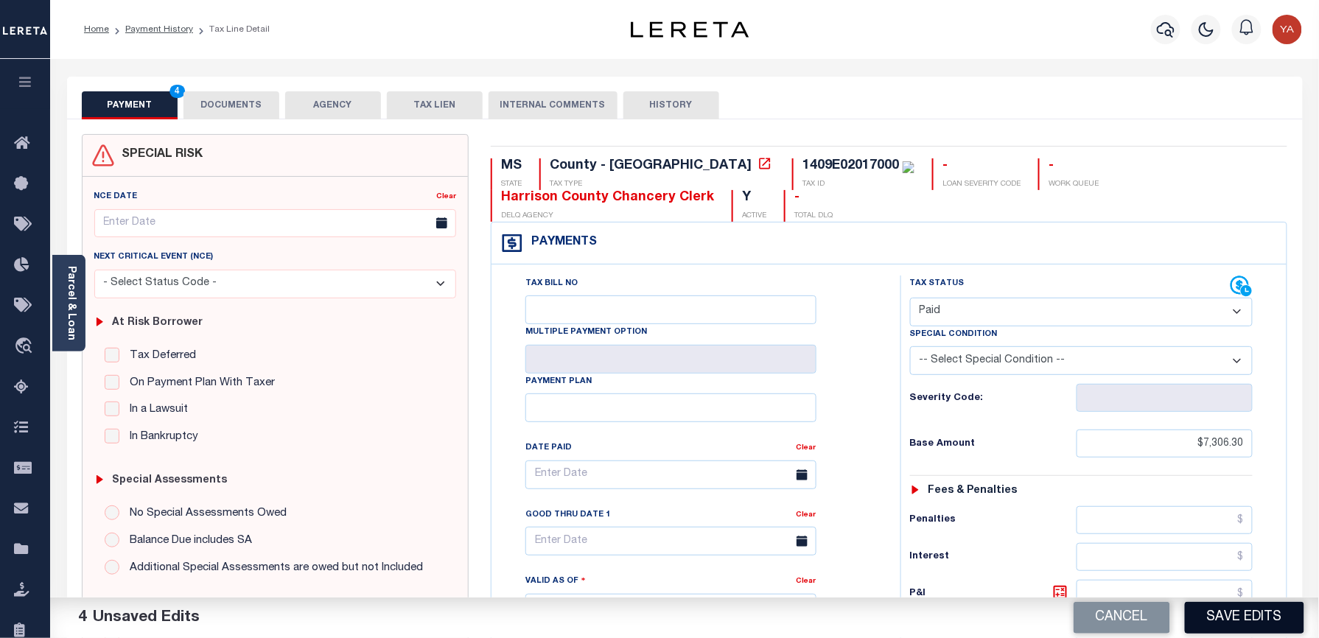
click at [1278, 611] on button "Save Edits" at bounding box center [1244, 618] width 119 height 32
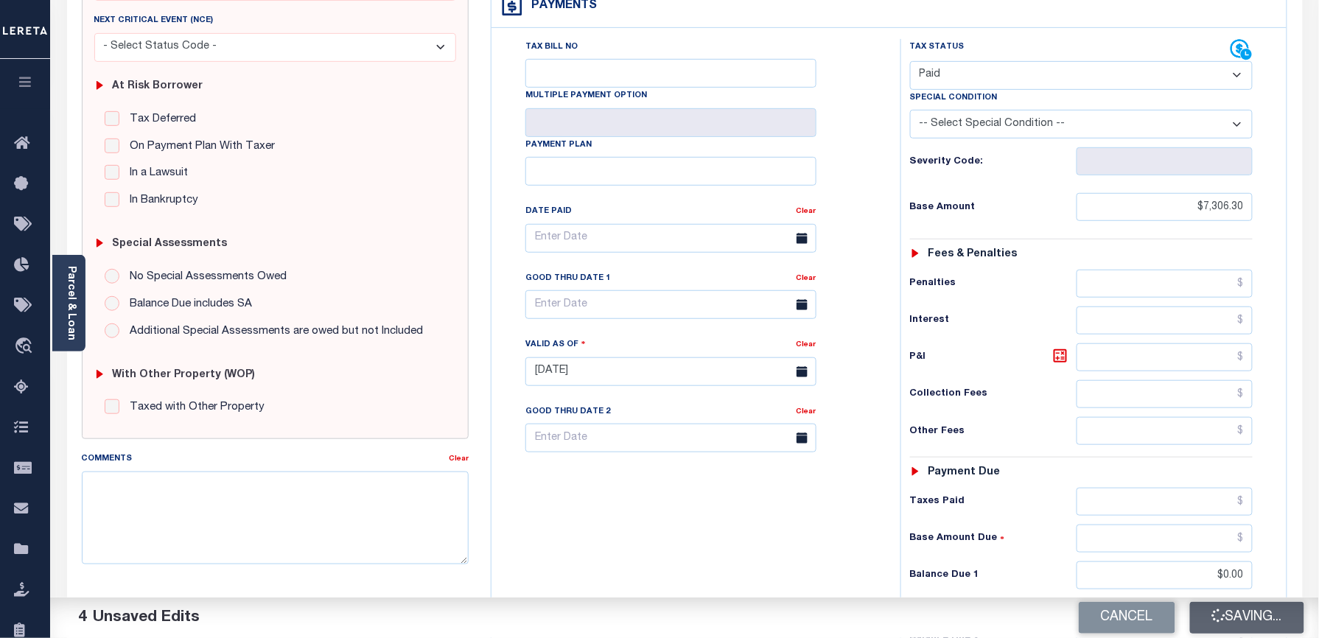
scroll to position [94, 0]
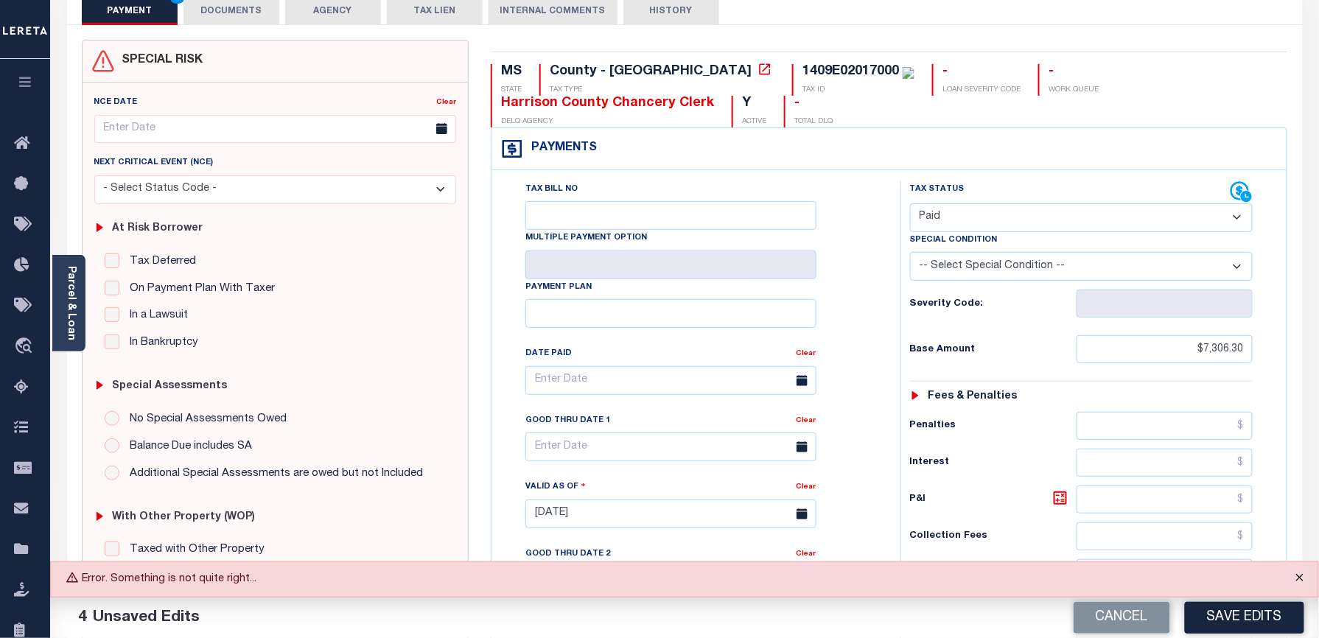
click at [1303, 576] on button "Close" at bounding box center [1299, 578] width 37 height 32
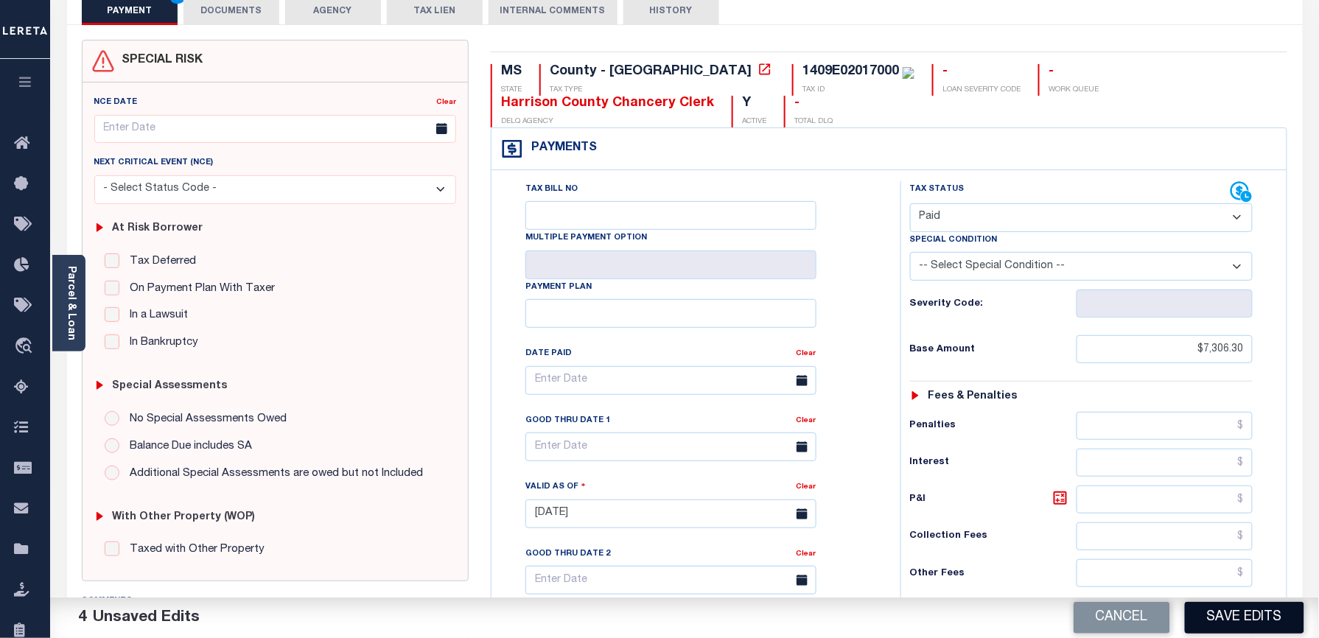
click at [1276, 616] on button "Save Edits" at bounding box center [1244, 618] width 119 height 32
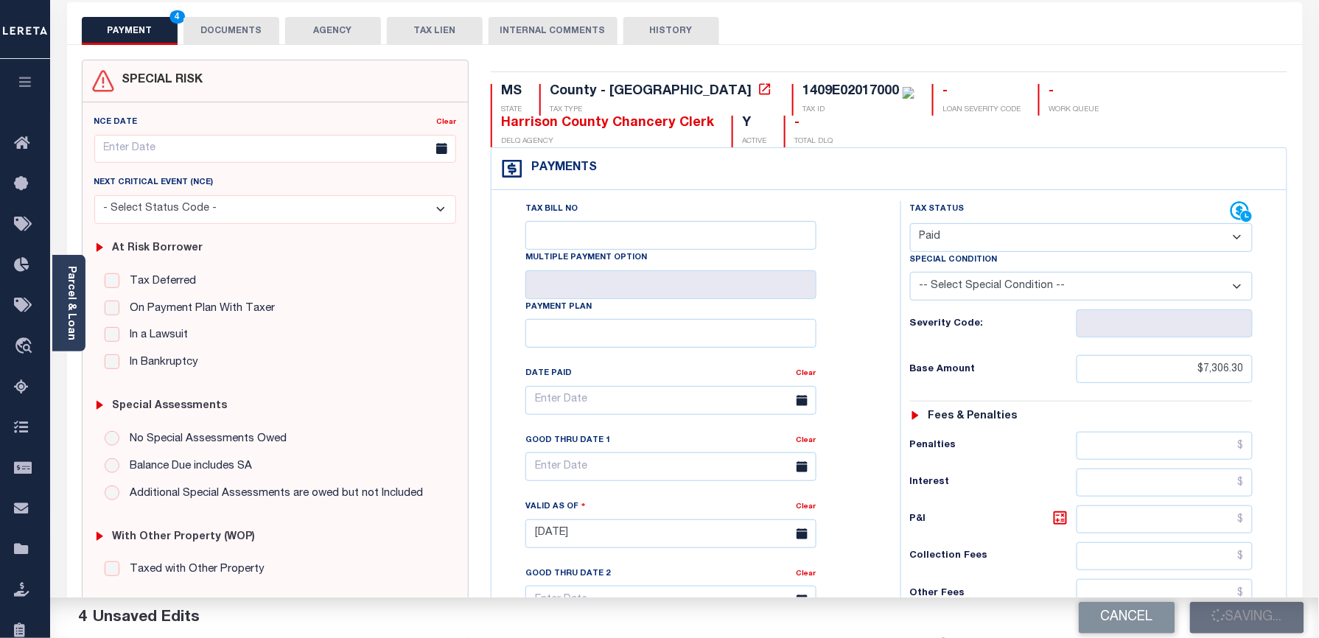
scroll to position [0, 0]
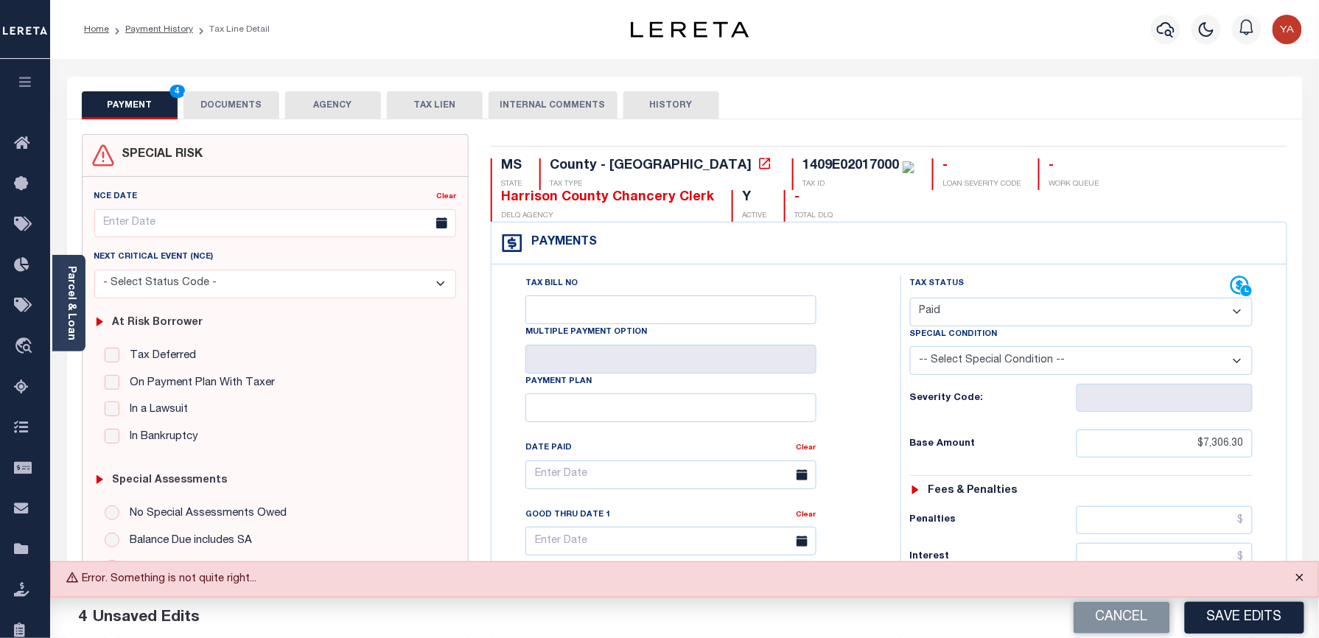
drag, startPoint x: 1300, startPoint y: 572, endPoint x: 1318, endPoint y: 575, distance: 17.9
click at [1300, 572] on button "Close" at bounding box center [1299, 578] width 37 height 32
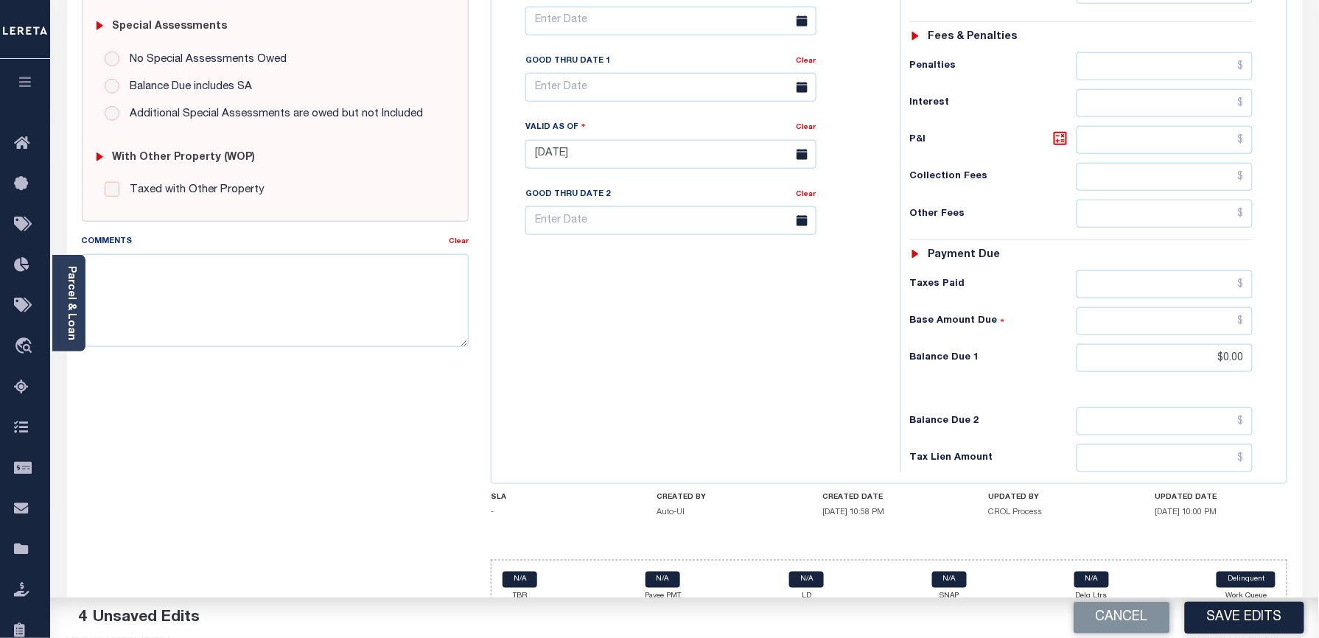
scroll to position [487, 0]
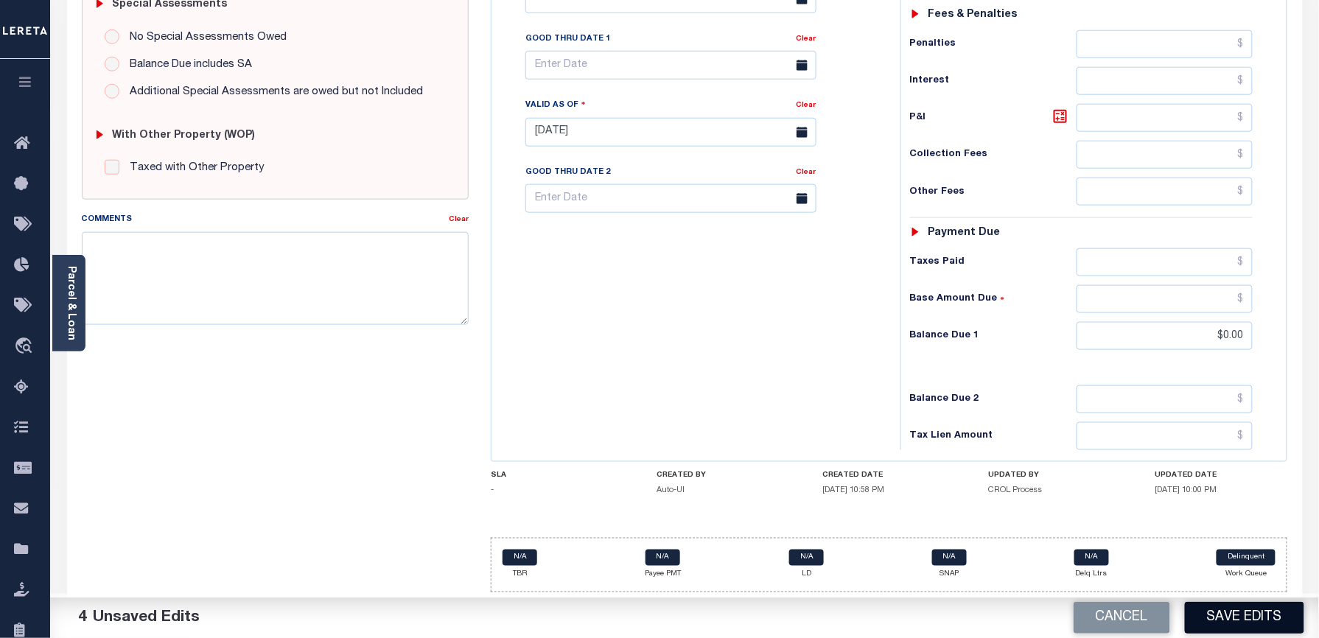
click at [1229, 614] on button "Save Edits" at bounding box center [1244, 618] width 119 height 32
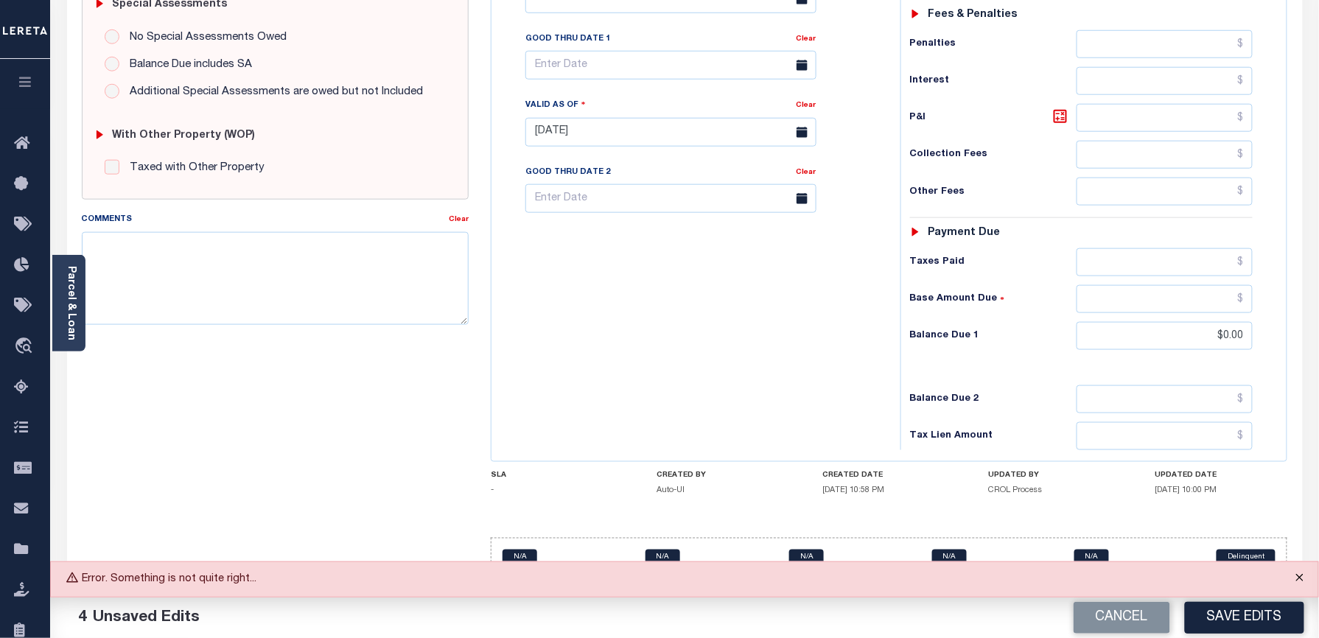
click at [1301, 581] on button "Close" at bounding box center [1299, 578] width 37 height 32
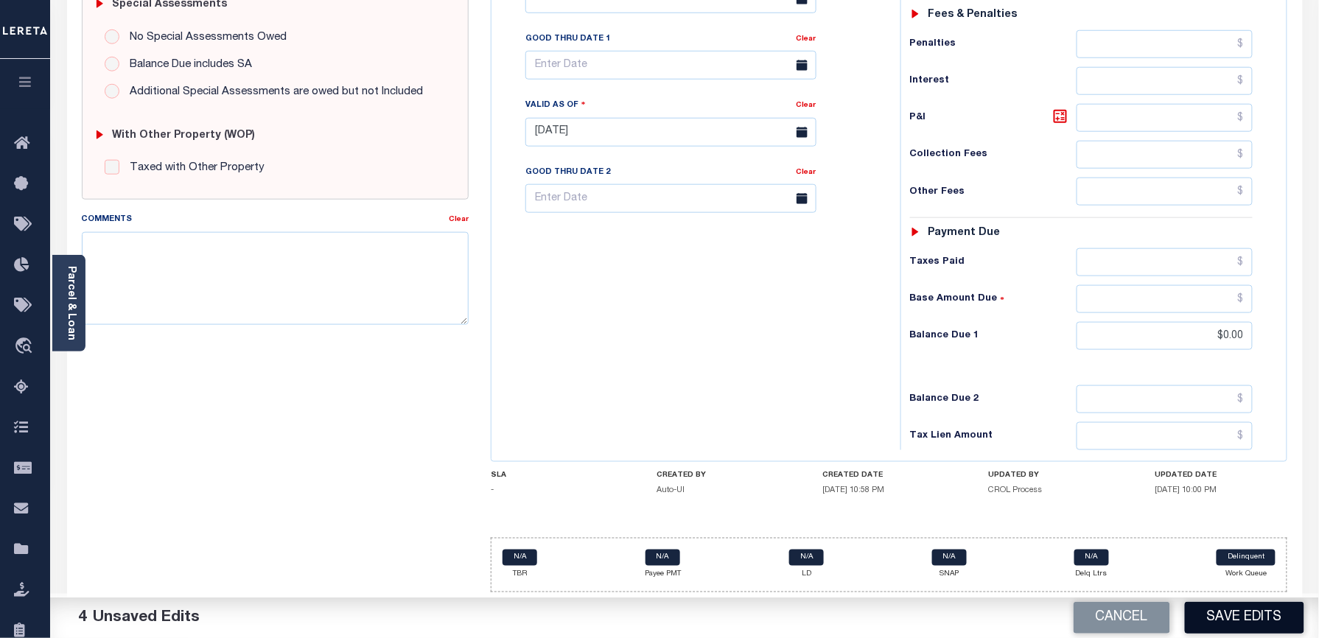
click at [1251, 626] on button "Save Edits" at bounding box center [1244, 618] width 119 height 32
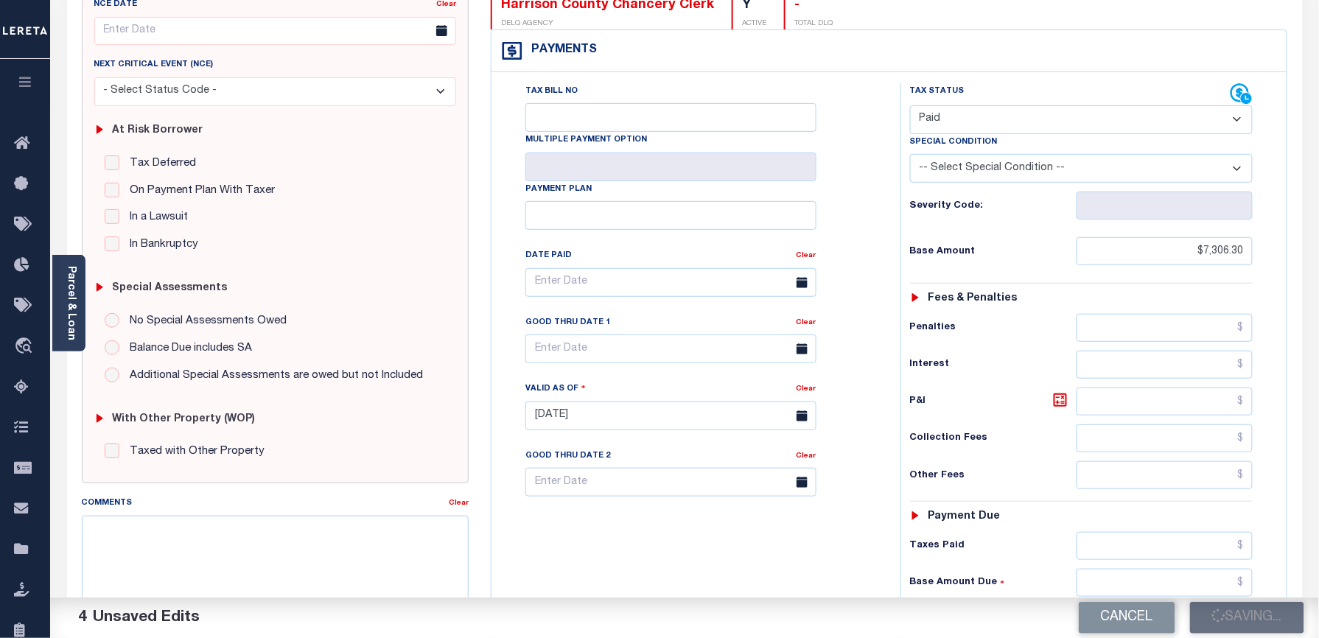
scroll to position [0, 0]
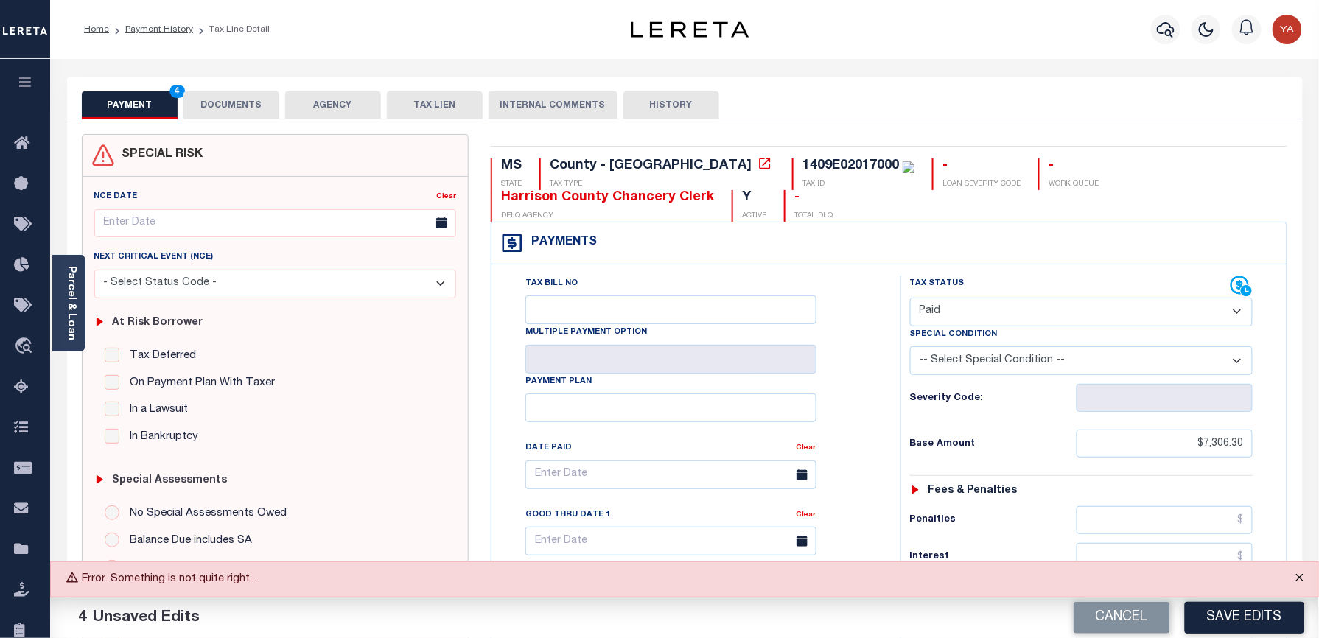
click at [1295, 579] on button "Close" at bounding box center [1299, 578] width 37 height 32
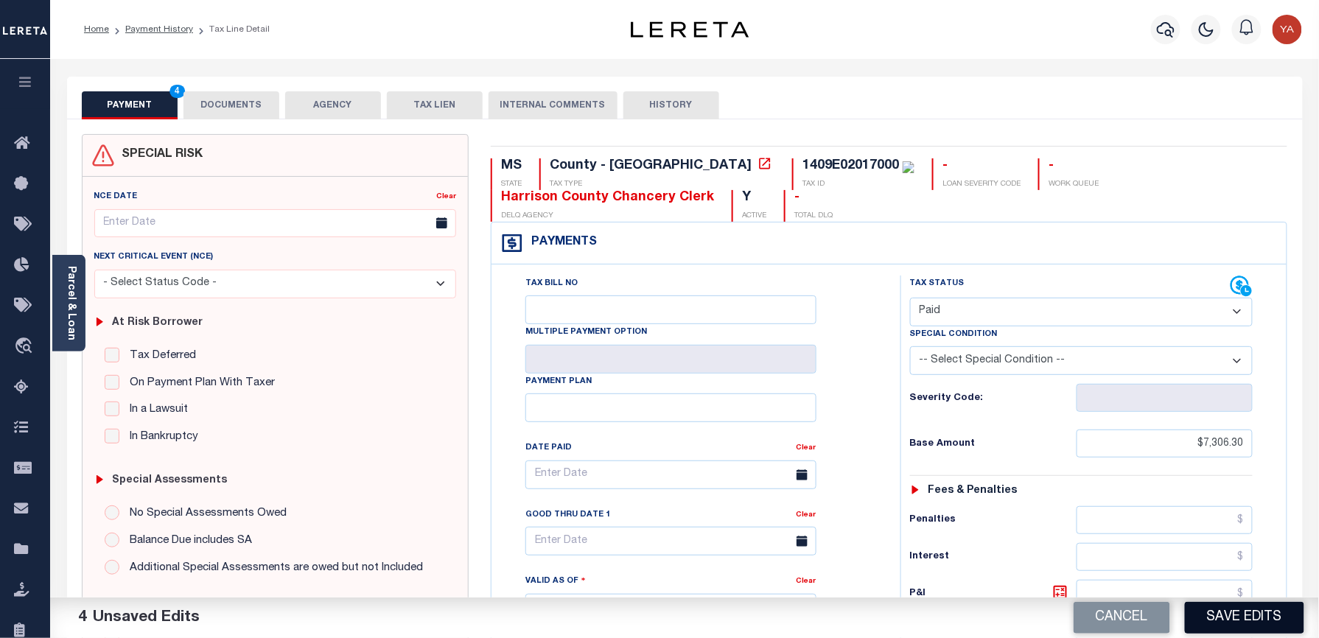
click at [1256, 622] on button "Save Edits" at bounding box center [1244, 618] width 119 height 32
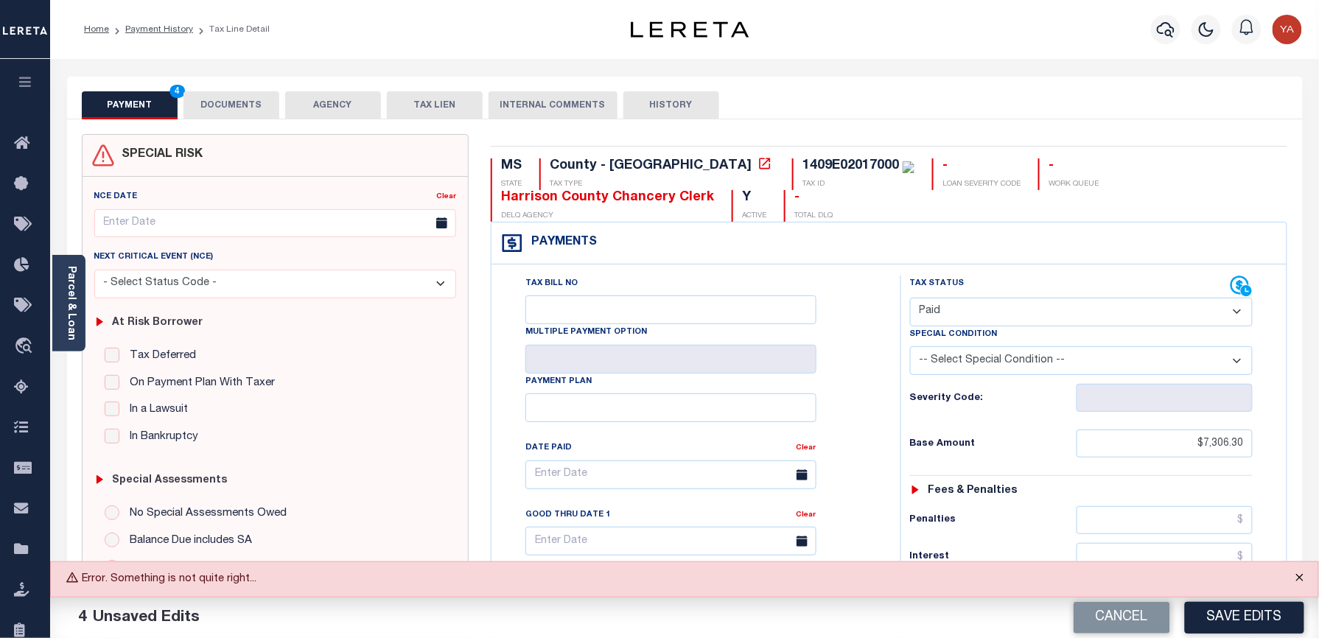
click at [1297, 575] on button "Close" at bounding box center [1299, 578] width 37 height 32
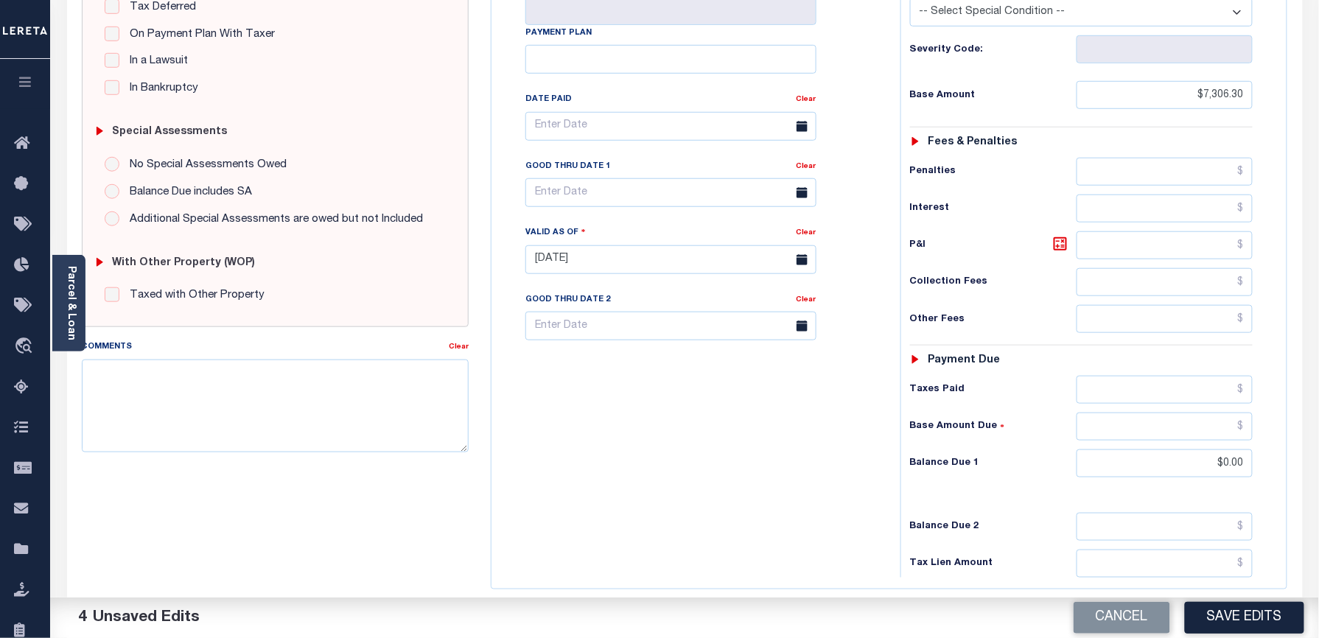
scroll to position [487, 0]
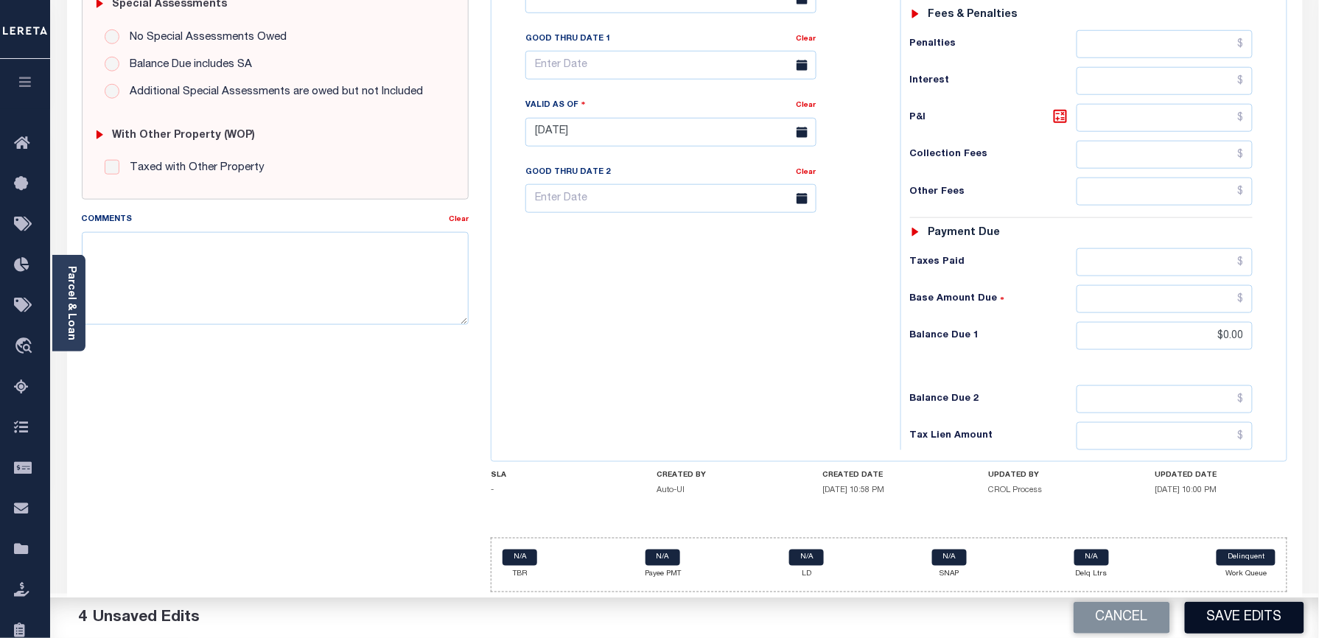
click at [1265, 614] on button "Save Edits" at bounding box center [1244, 618] width 119 height 32
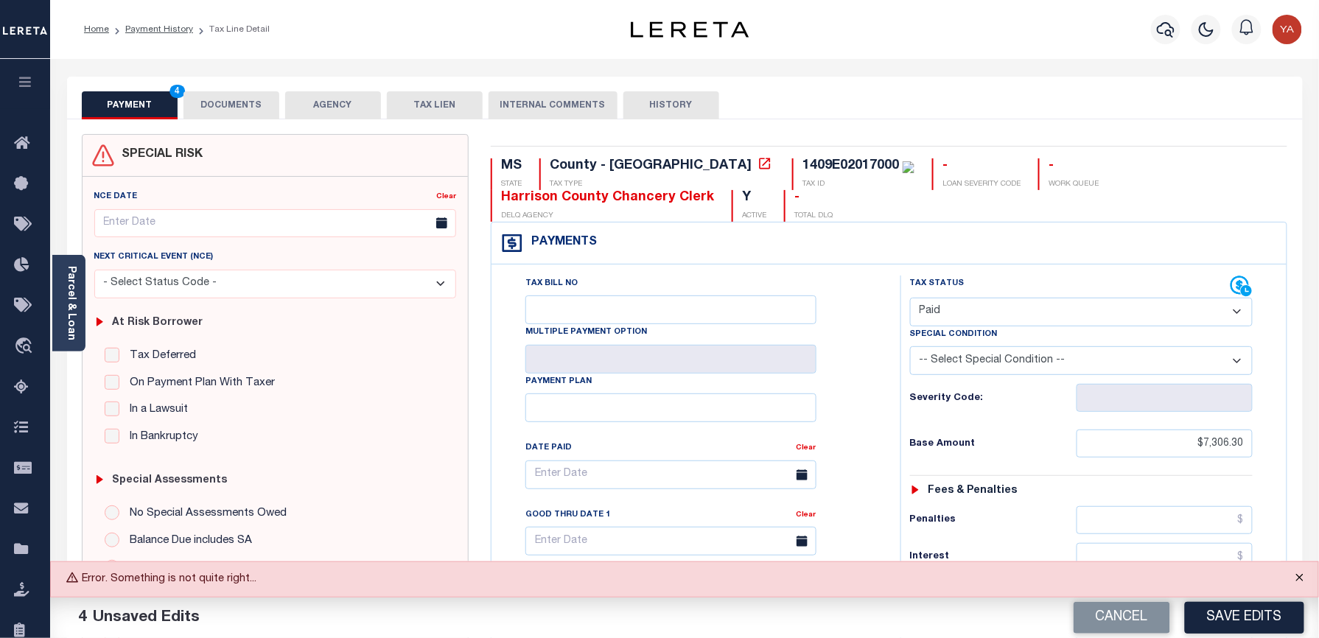
click at [1304, 579] on button "Close" at bounding box center [1299, 578] width 37 height 32
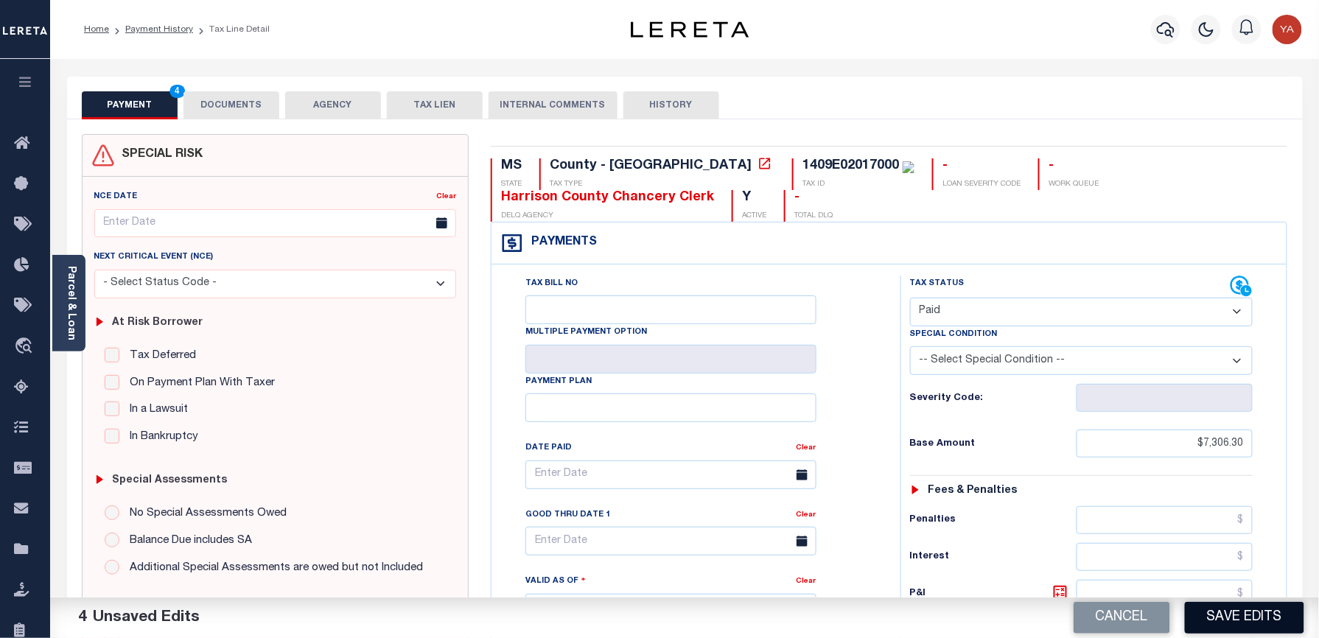
click at [1265, 614] on button "Save Edits" at bounding box center [1244, 618] width 119 height 32
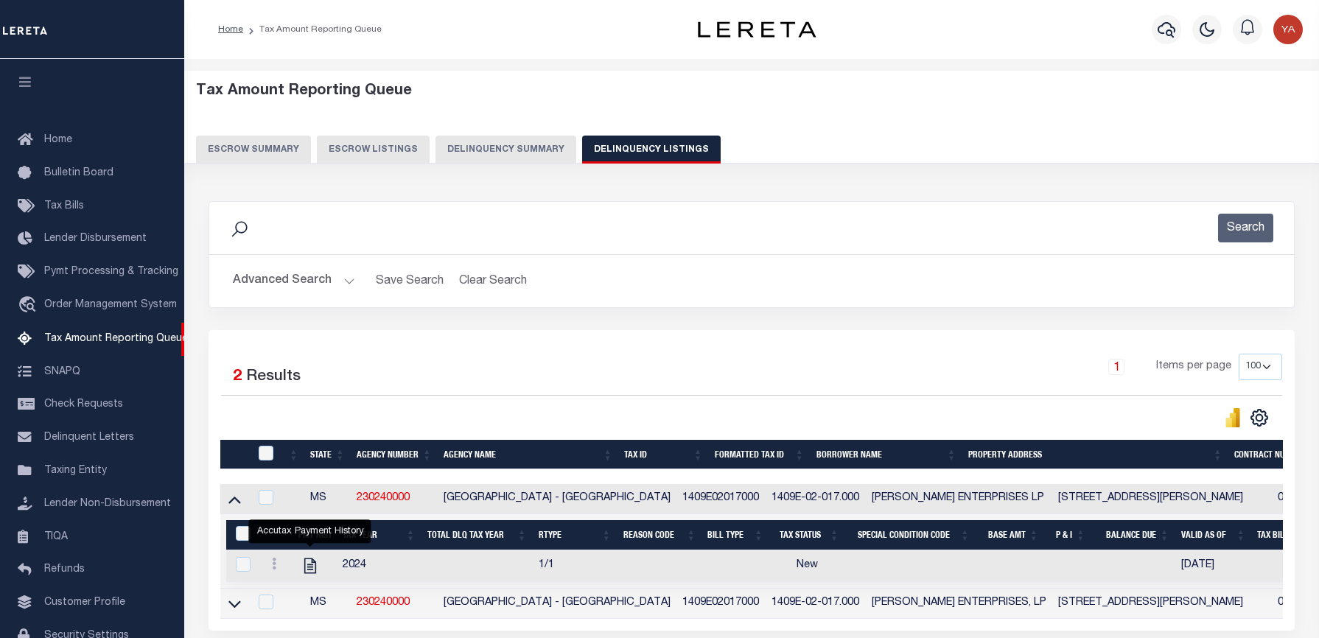
select select "100"
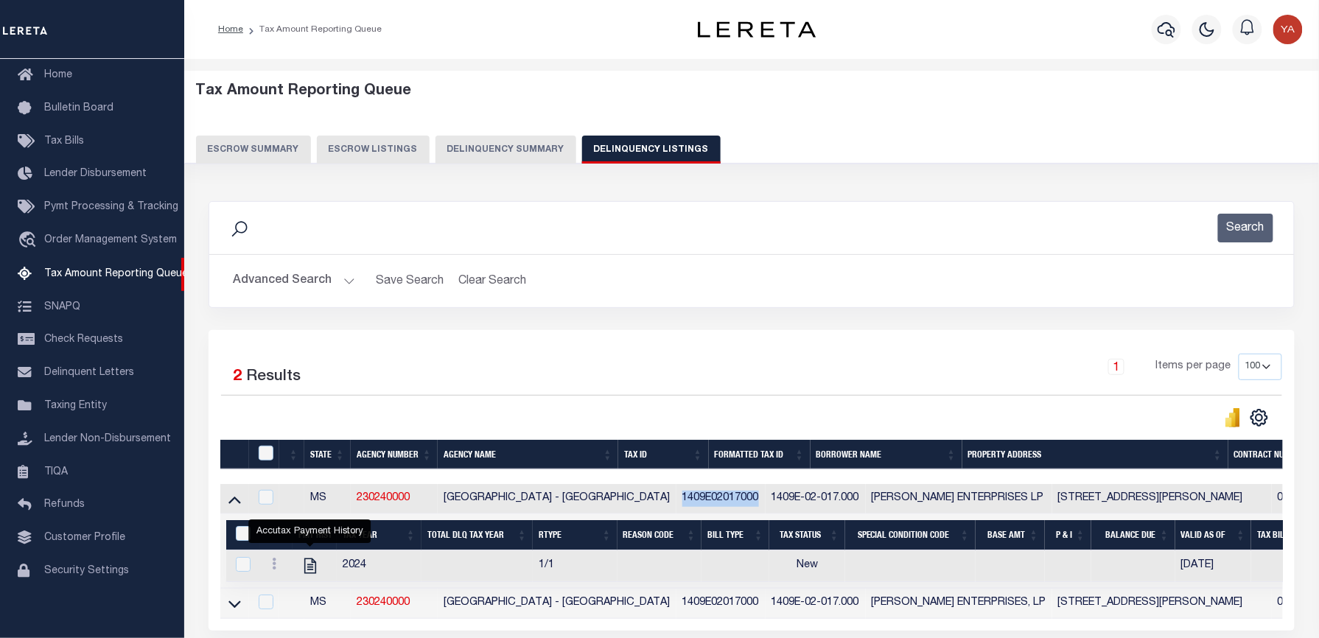
click at [1280, 30] on img "button" at bounding box center [1287, 29] width 29 height 29
click at [1242, 105] on span "Sign out" at bounding box center [1229, 104] width 42 height 10
